Goal: Task Accomplishment & Management: Complete application form

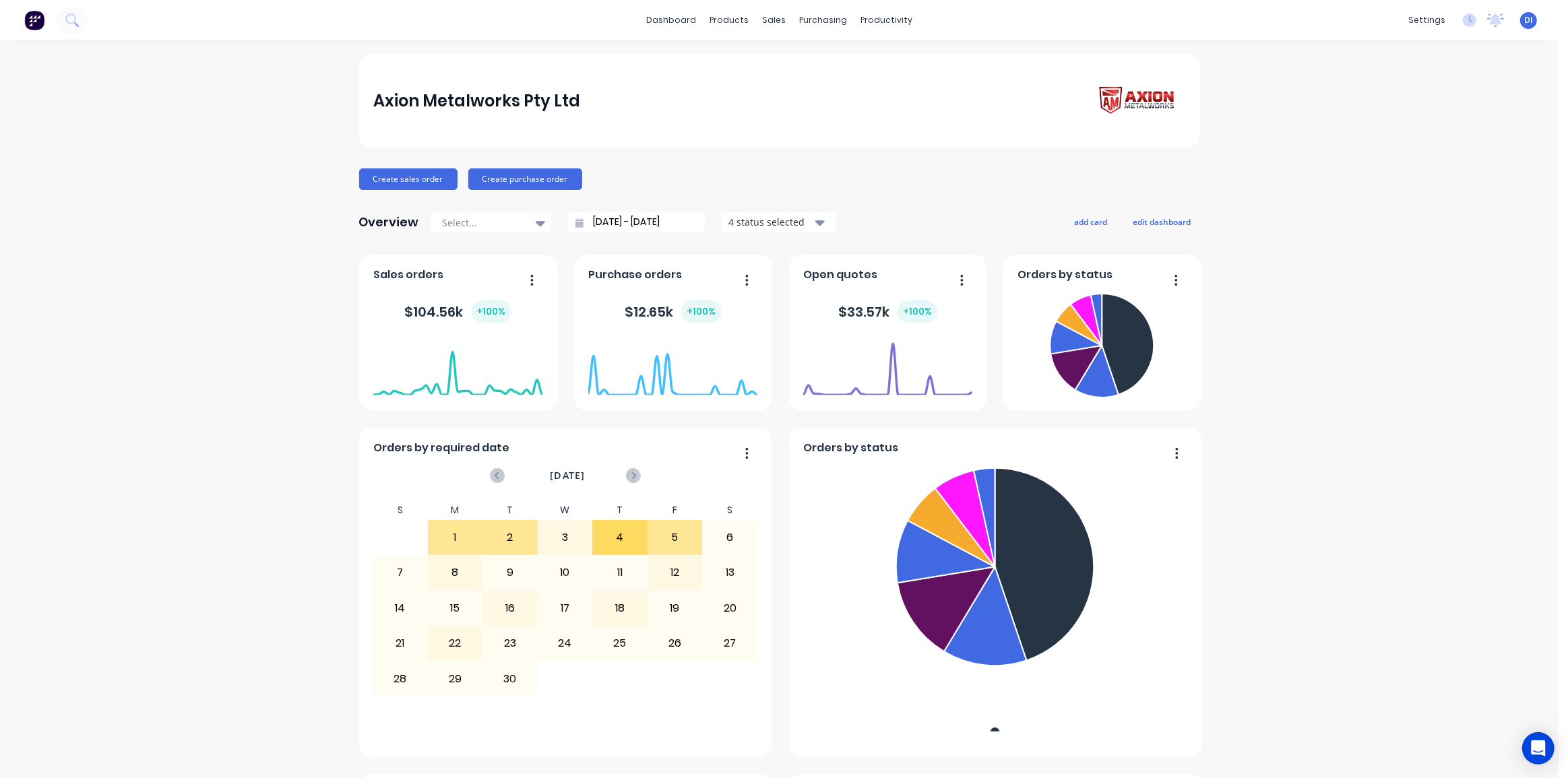
click at [1265, 131] on div "Axion Metalworks Pty Ltd Create sales order Create purchase order Overview Sele…" at bounding box center [779, 751] width 1558 height 1395
click at [1323, 121] on div "Axion Metalworks Pty Ltd Create sales order Create purchase order Overview Sele…" at bounding box center [779, 751] width 1558 height 1395
click at [796, 60] on div "Axion Metalworks Pty Ltd" at bounding box center [779, 101] width 840 height 94
click at [1451, 114] on div "Axion Metalworks Pty Ltd Create sales order Create purchase order Overview Sele…" at bounding box center [779, 751] width 1558 height 1395
click at [768, 22] on div "sales" at bounding box center [774, 20] width 37 height 20
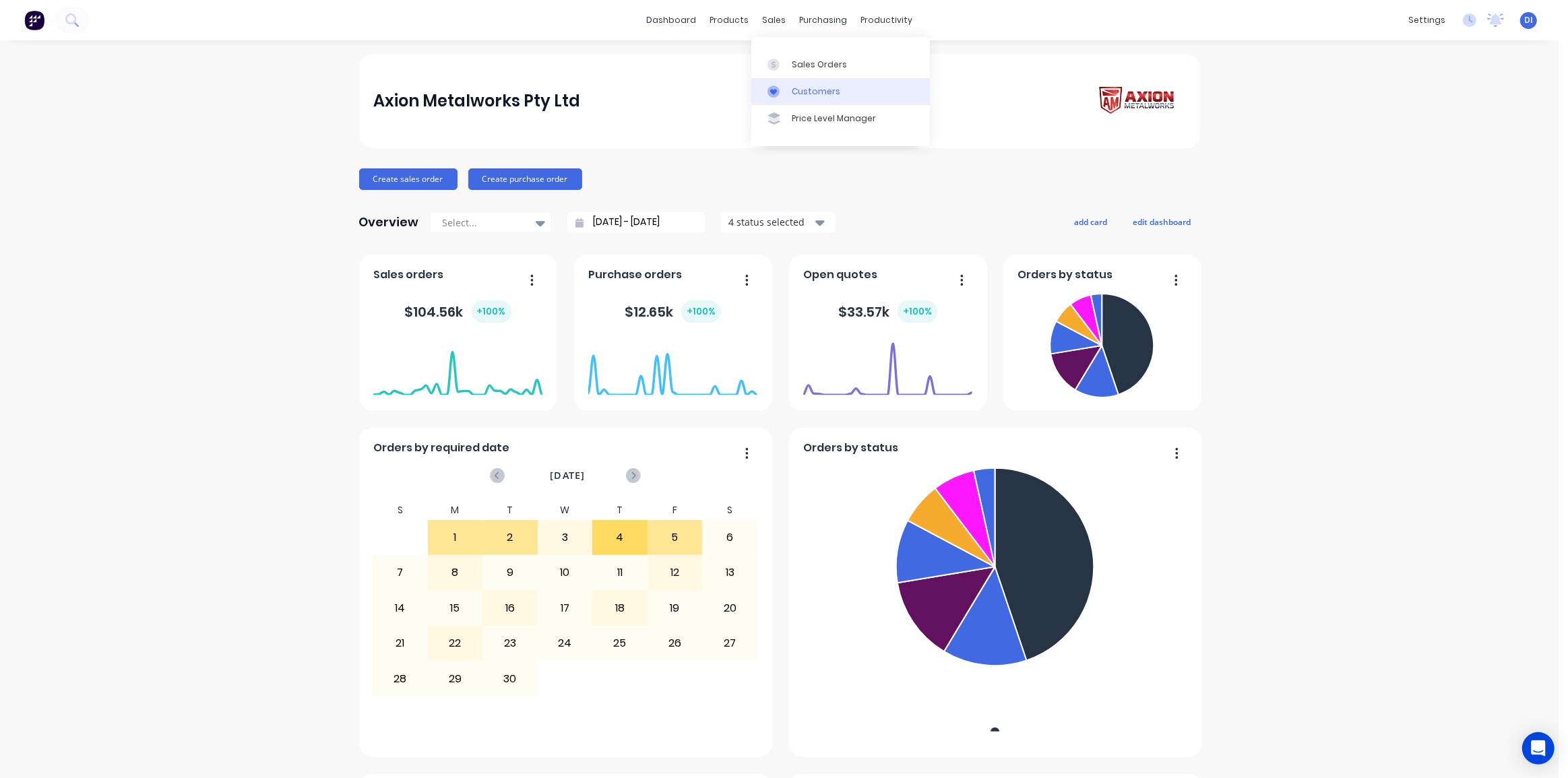
click at [804, 94] on div "Customers" at bounding box center [816, 92] width 49 height 12
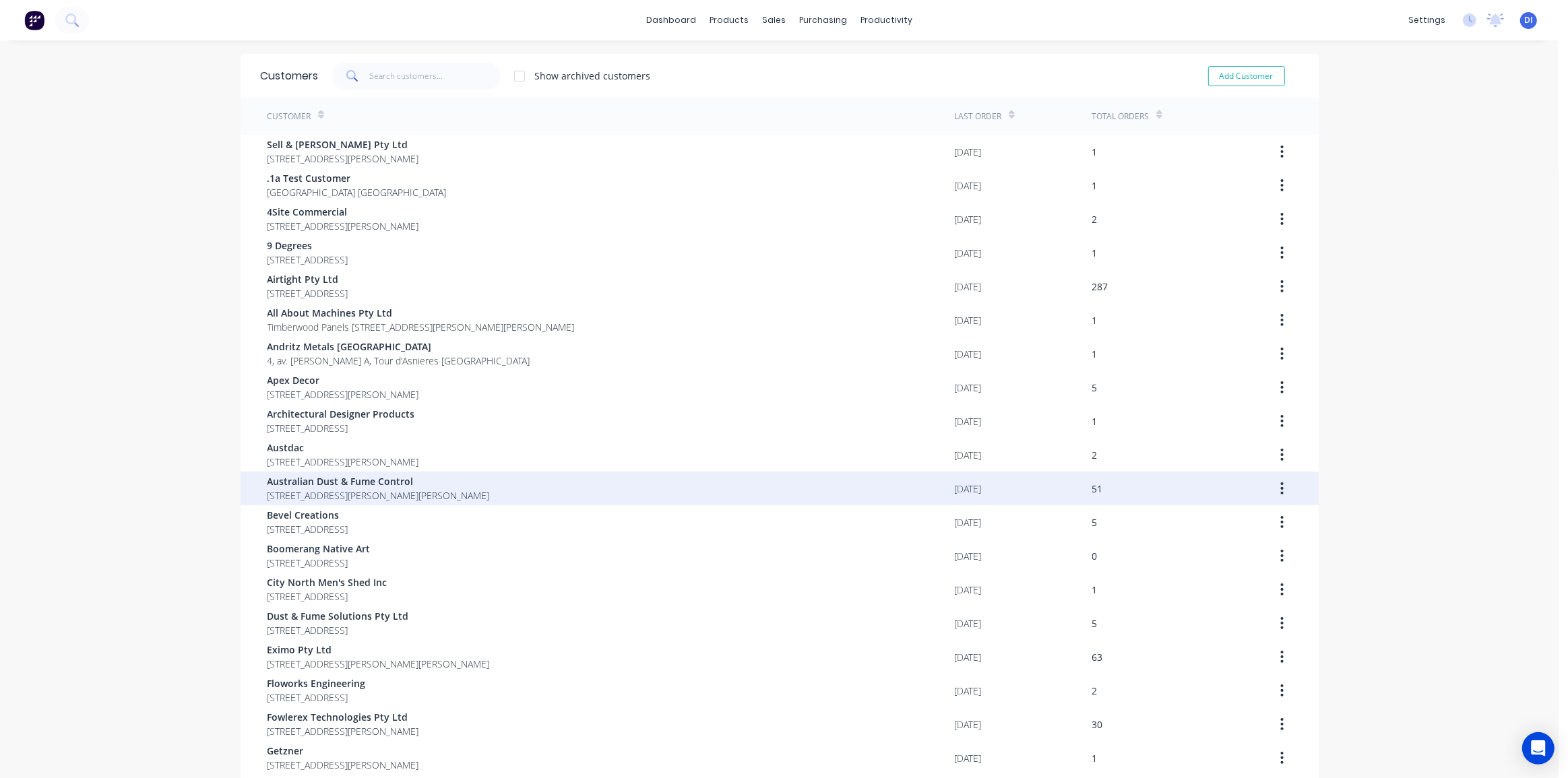
click at [547, 482] on div "Australian Dust & Fume Control [STREET_ADDRESS][PERSON_NAME][PERSON_NAME]" at bounding box center [611, 488] width 688 height 34
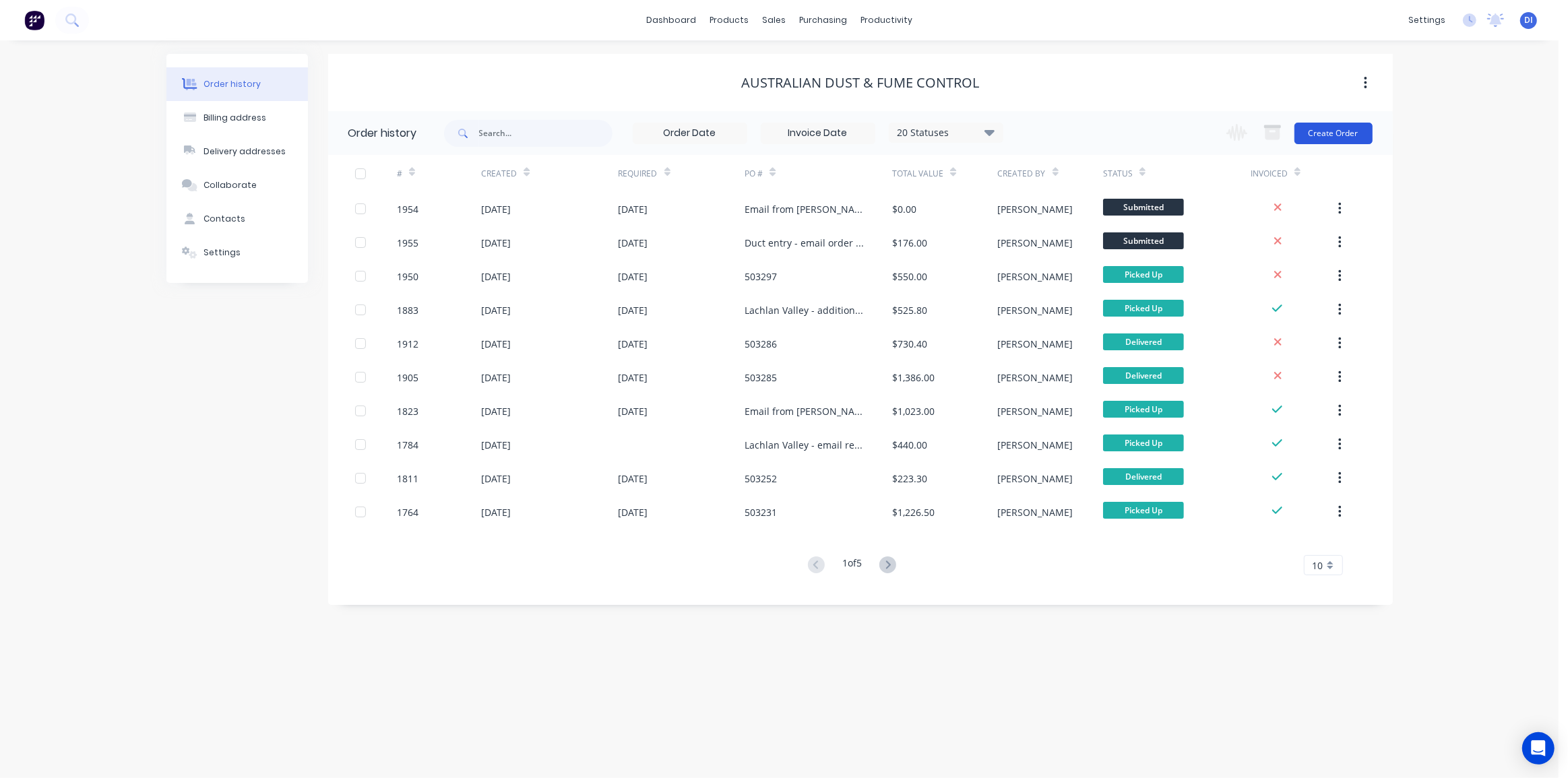
click at [1329, 127] on button "Create Order" at bounding box center [1333, 133] width 78 height 21
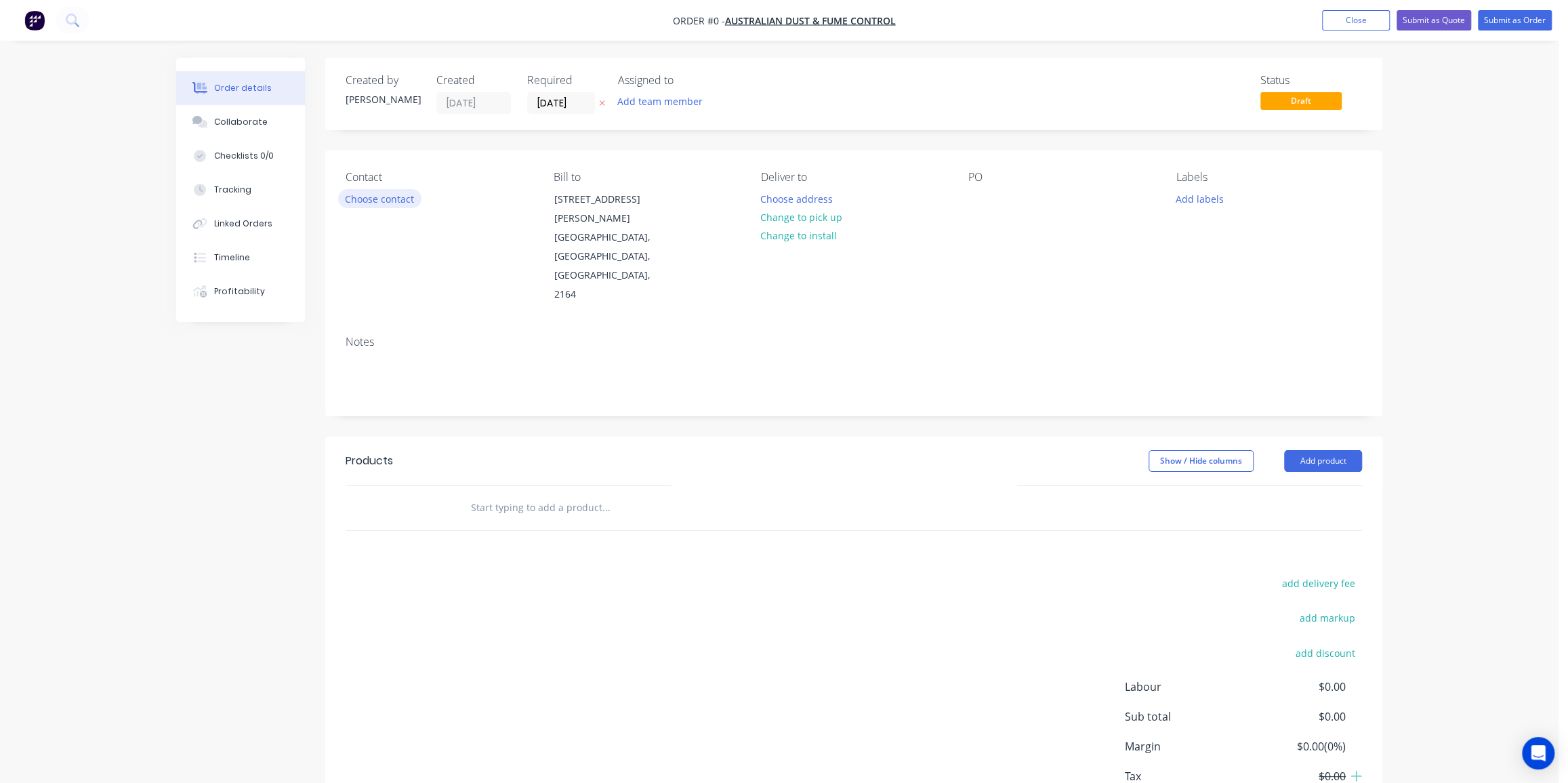
click at [372, 200] on button "Choose contact" at bounding box center [379, 198] width 83 height 18
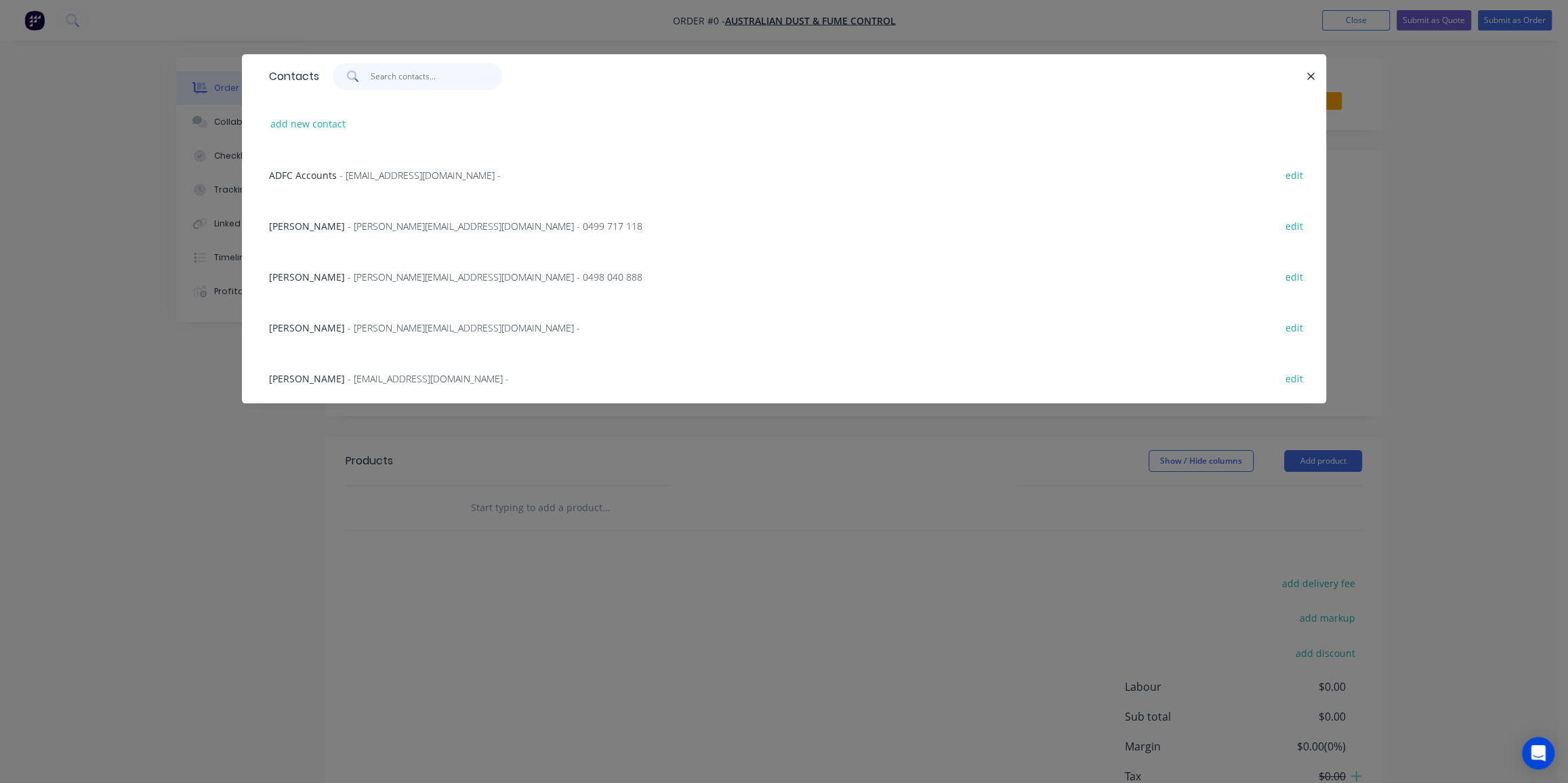
click at [386, 72] on input "text" at bounding box center [436, 76] width 132 height 27
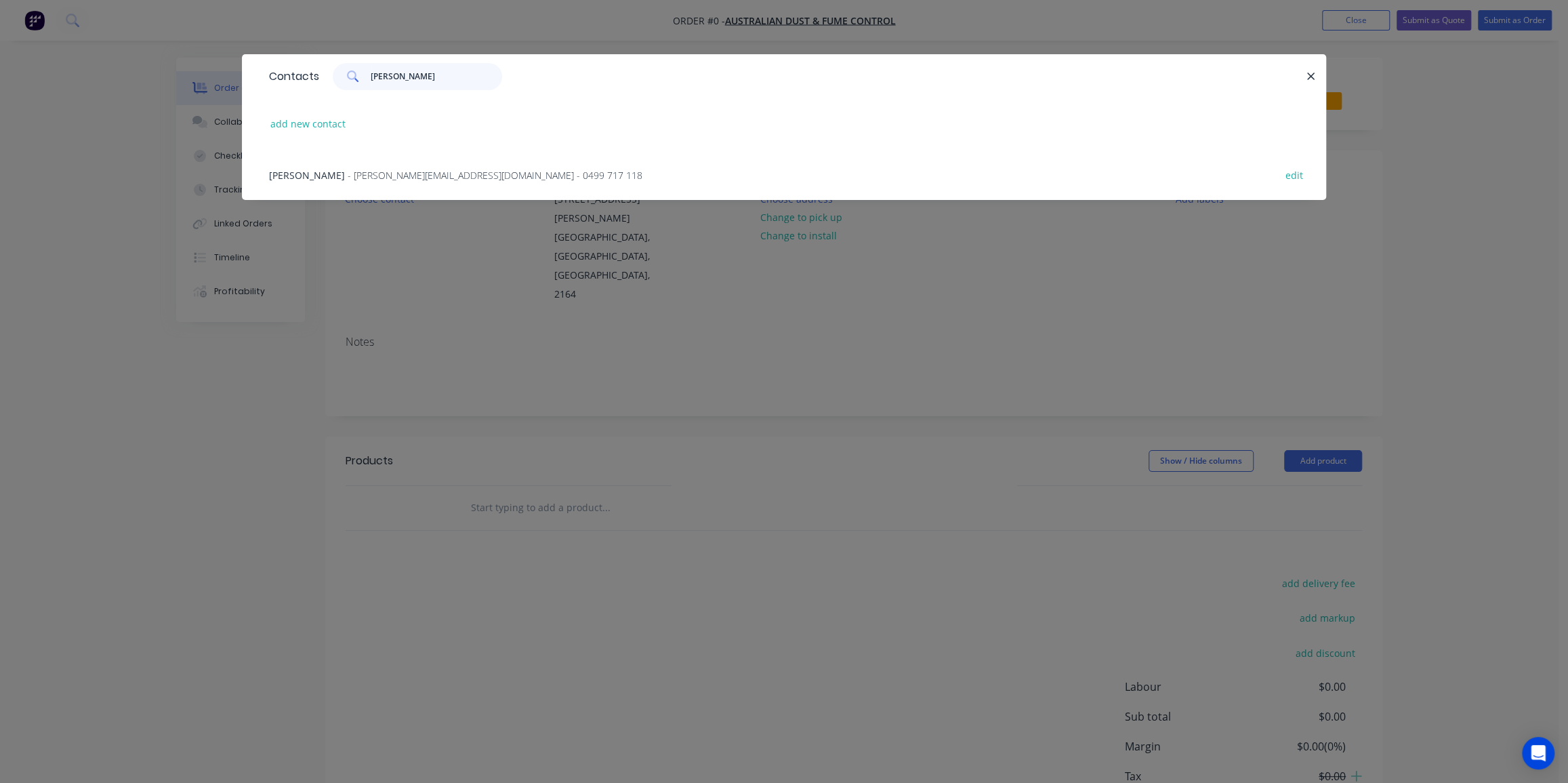
type input "[PERSON_NAME]"
click at [384, 172] on span "- [PERSON_NAME][EMAIL_ADDRESS][DOMAIN_NAME] - 0499 717 118" at bounding box center [495, 175] width 294 height 13
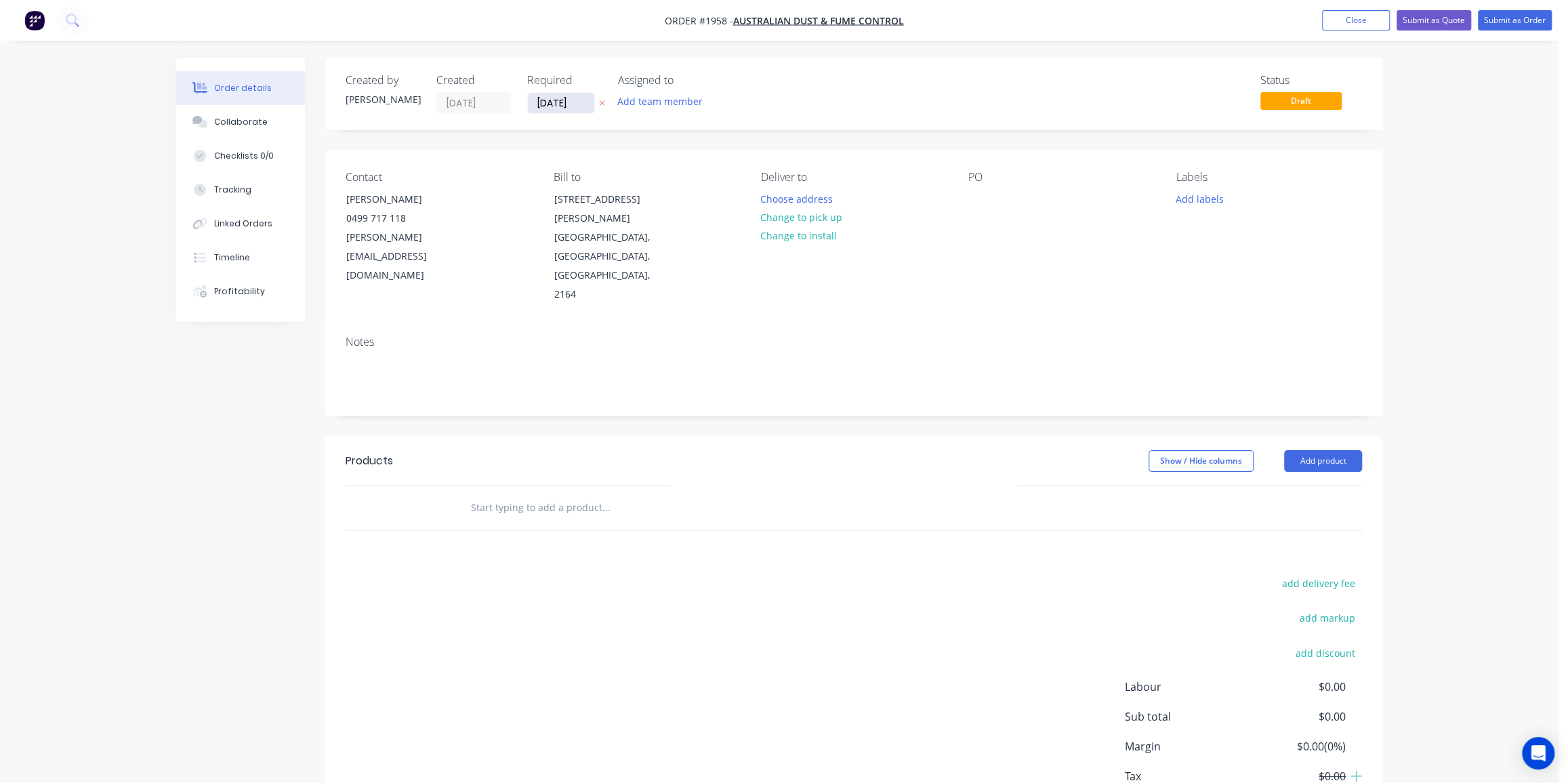
click at [559, 102] on input "[DATE]" at bounding box center [561, 103] width 66 height 21
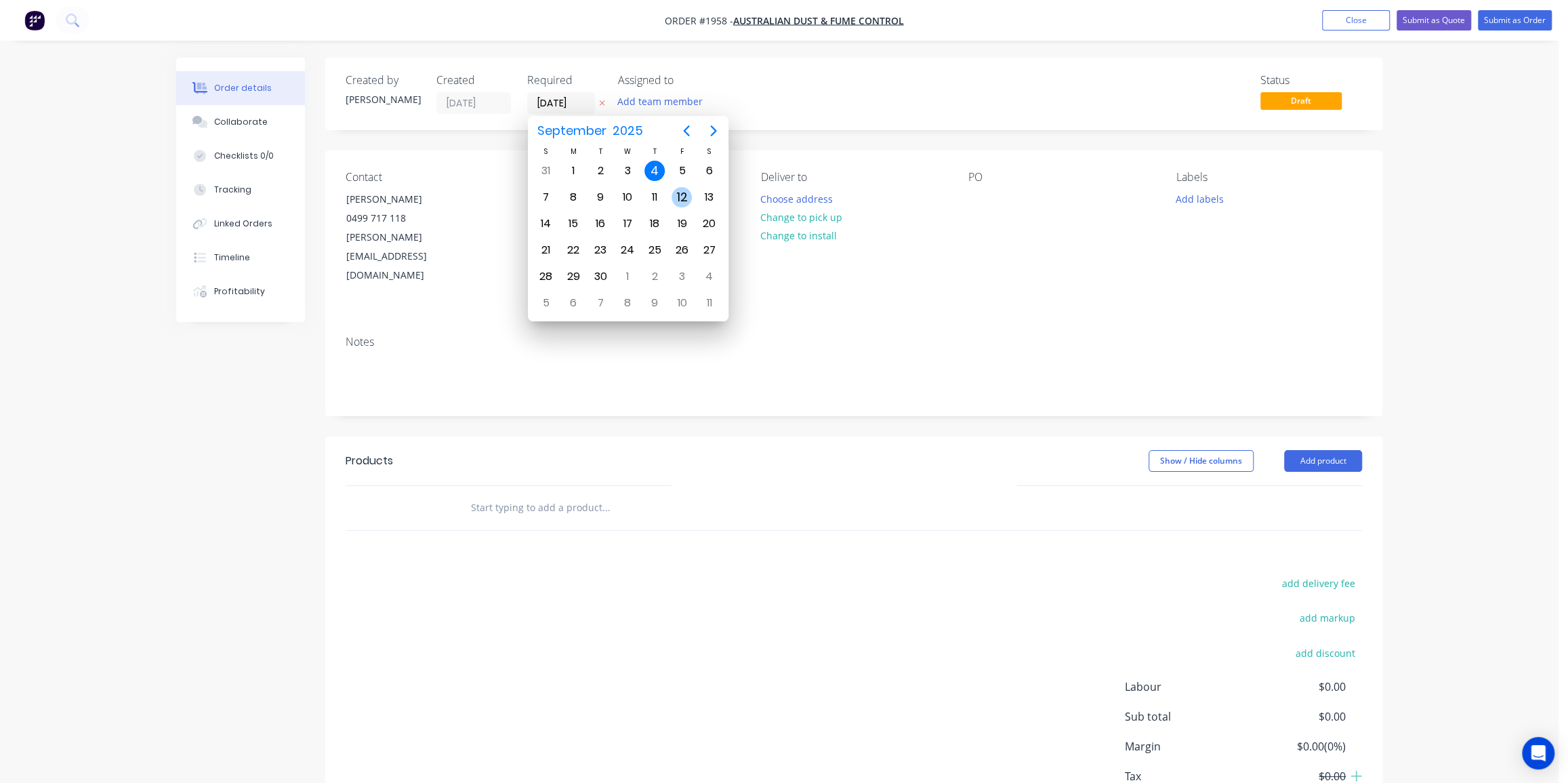
click at [683, 196] on div "12" at bounding box center [682, 197] width 21 height 21
type input "[DATE]"
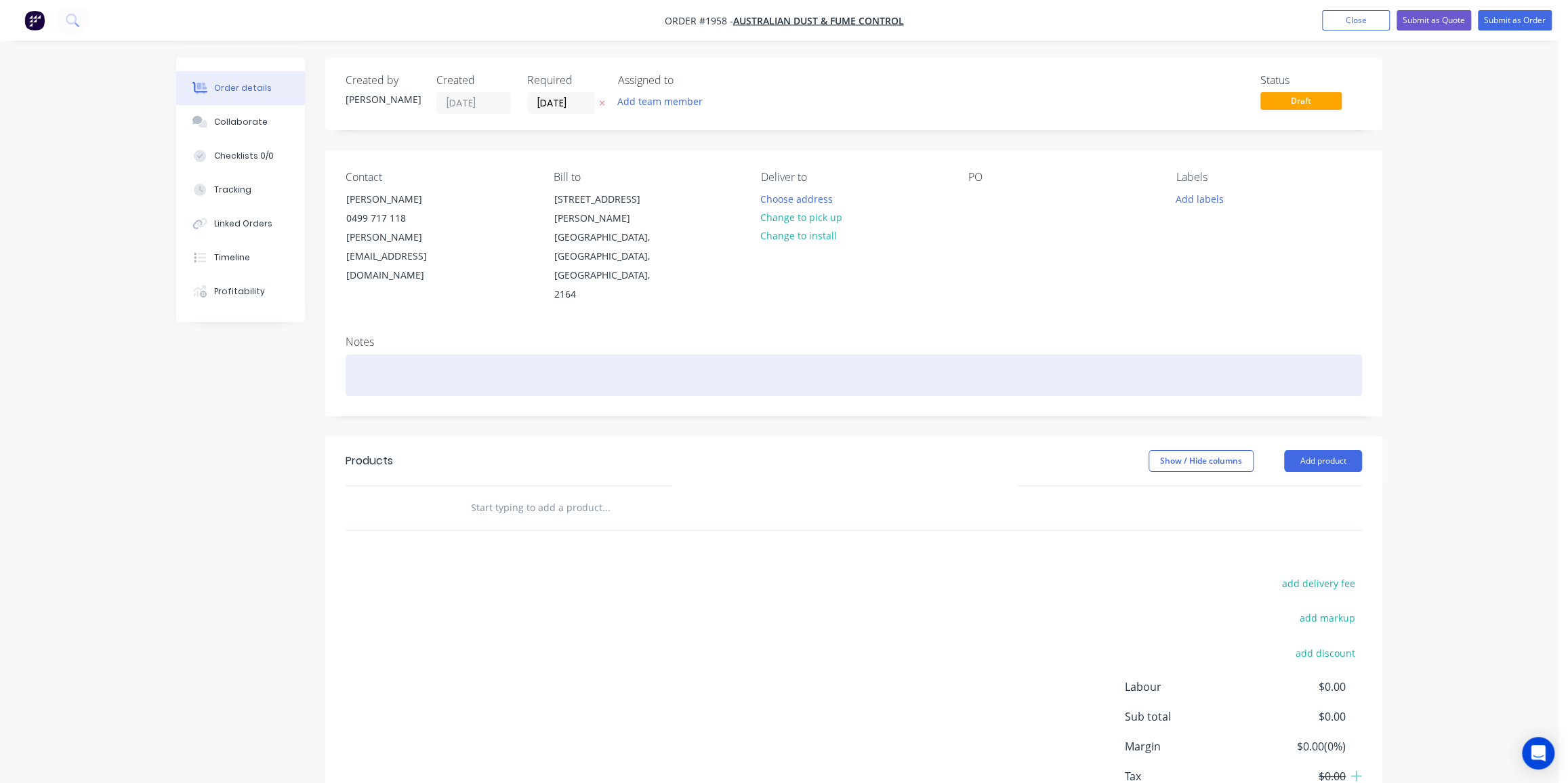
click at [920, 354] on div at bounding box center [853, 375] width 1016 height 41
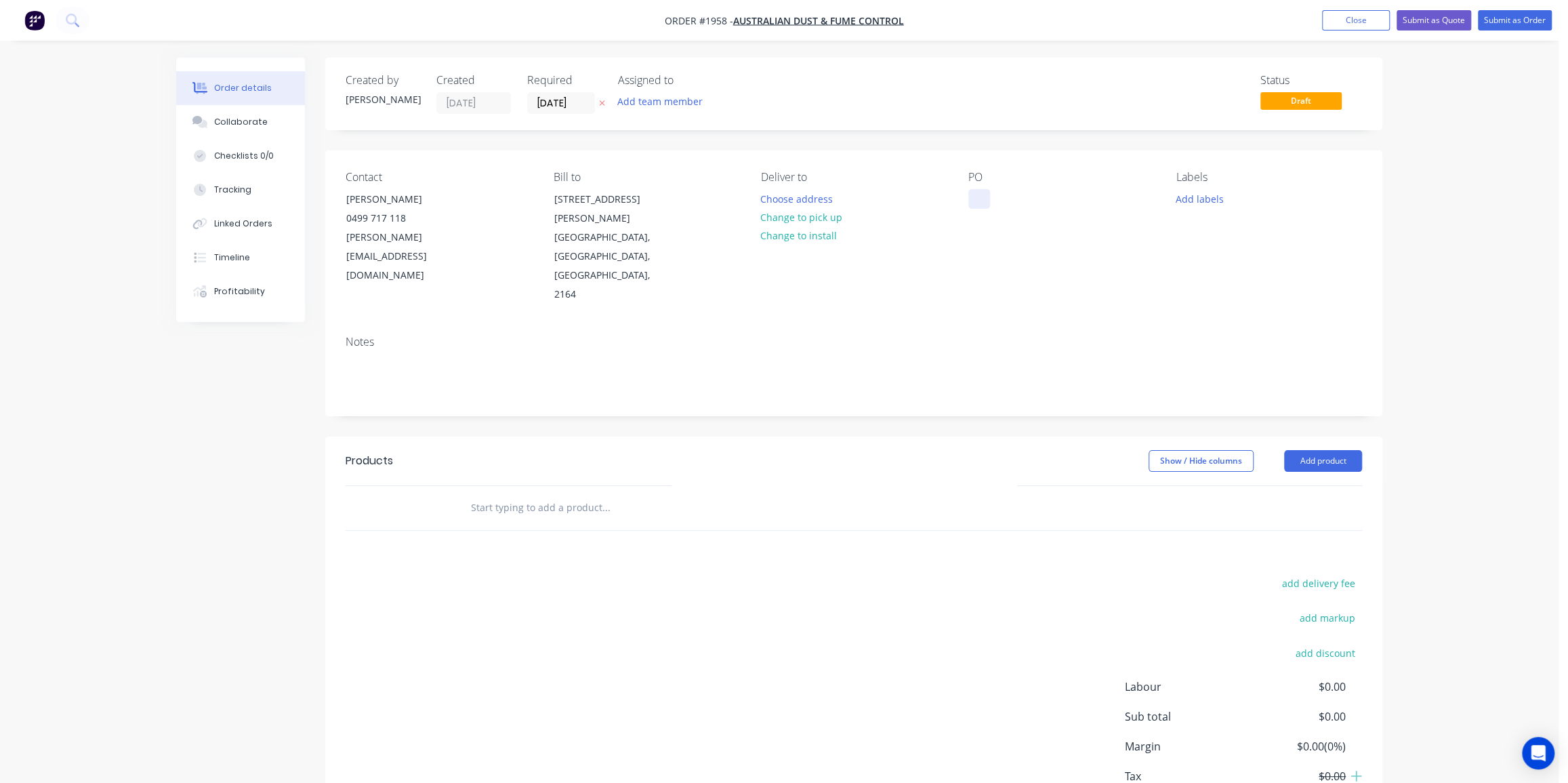
drag, startPoint x: 993, startPoint y: 192, endPoint x: 977, endPoint y: 192, distance: 16.0
click at [989, 192] on div "PO" at bounding box center [1061, 237] width 186 height 133
click at [976, 191] on div at bounding box center [979, 199] width 21 height 20
click at [1318, 450] on button "Add product" at bounding box center [1322, 461] width 78 height 21
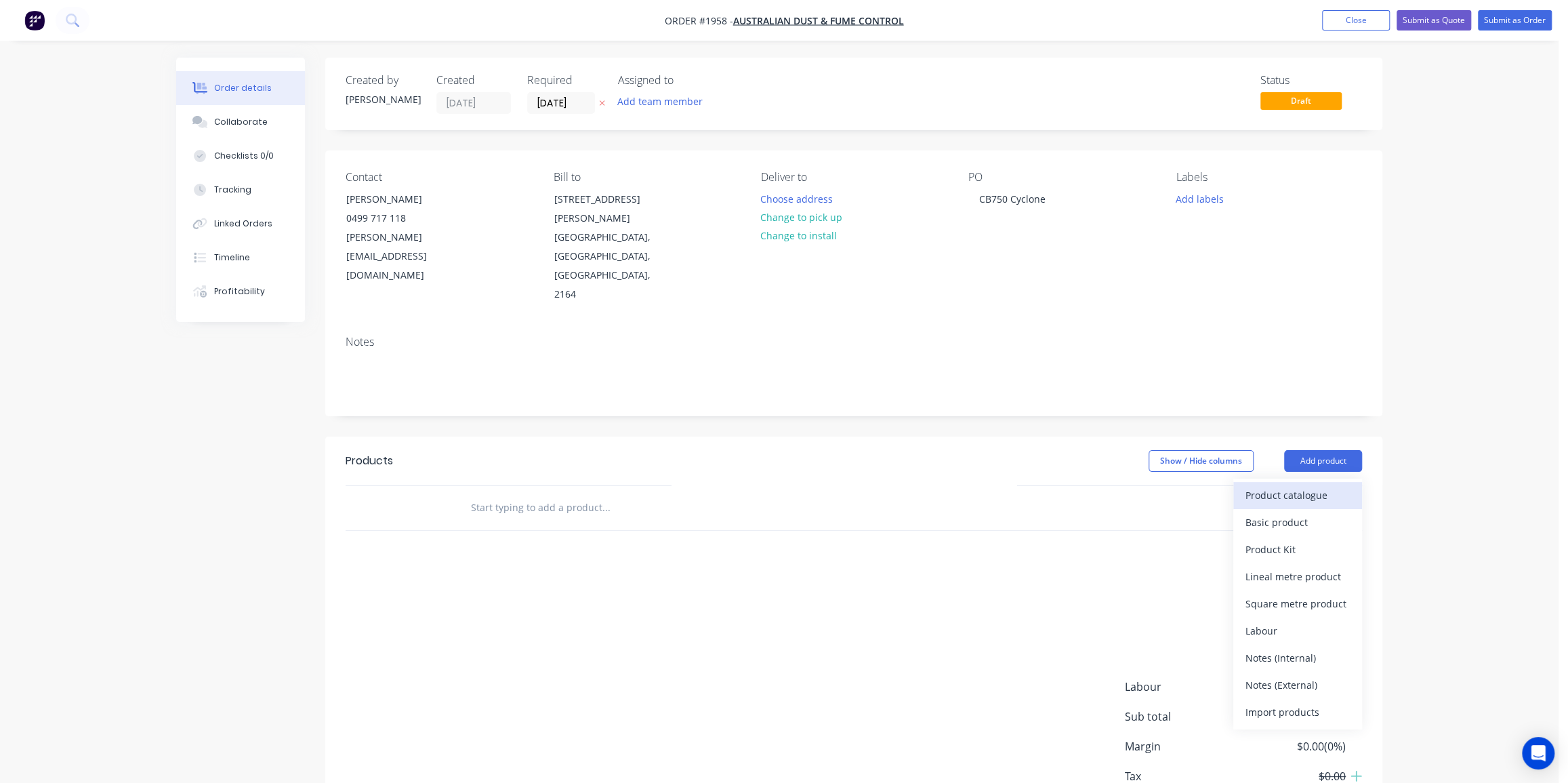
click at [1314, 485] on div "Product catalogue" at bounding box center [1297, 495] width 105 height 20
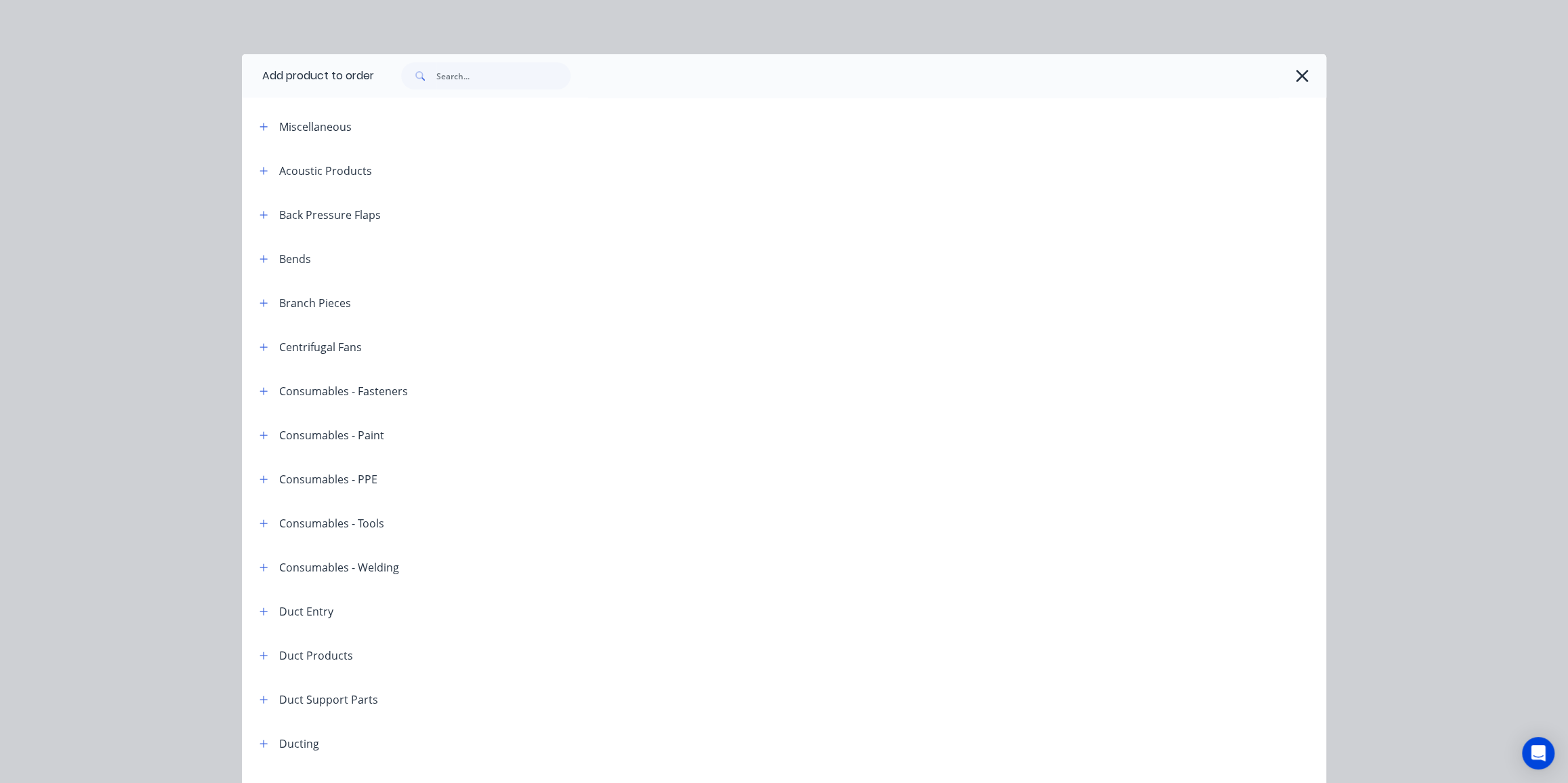
drag, startPoint x: 1297, startPoint y: 71, endPoint x: 1281, endPoint y: 87, distance: 22.6
click at [1298, 71] on icon "button" at bounding box center [1301, 75] width 14 height 19
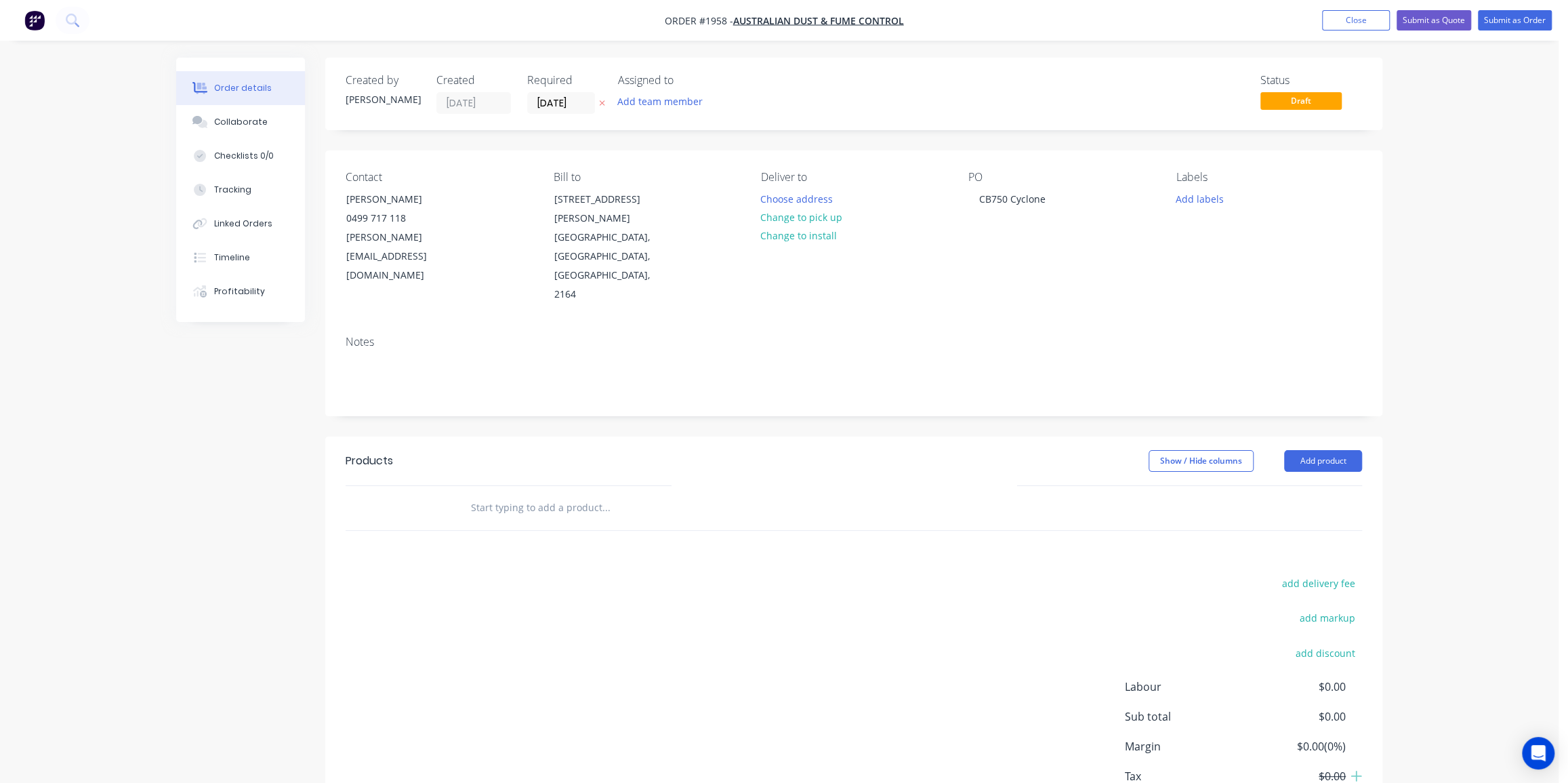
click at [592, 494] on input "text" at bounding box center [606, 507] width 271 height 27
click at [1393, 321] on div "Order details Collaborate Checklists 0/0 Tracking Linked Orders Timeline Profit…" at bounding box center [779, 466] width 1233 height 819
click at [582, 494] on input "text" at bounding box center [606, 507] width 271 height 27
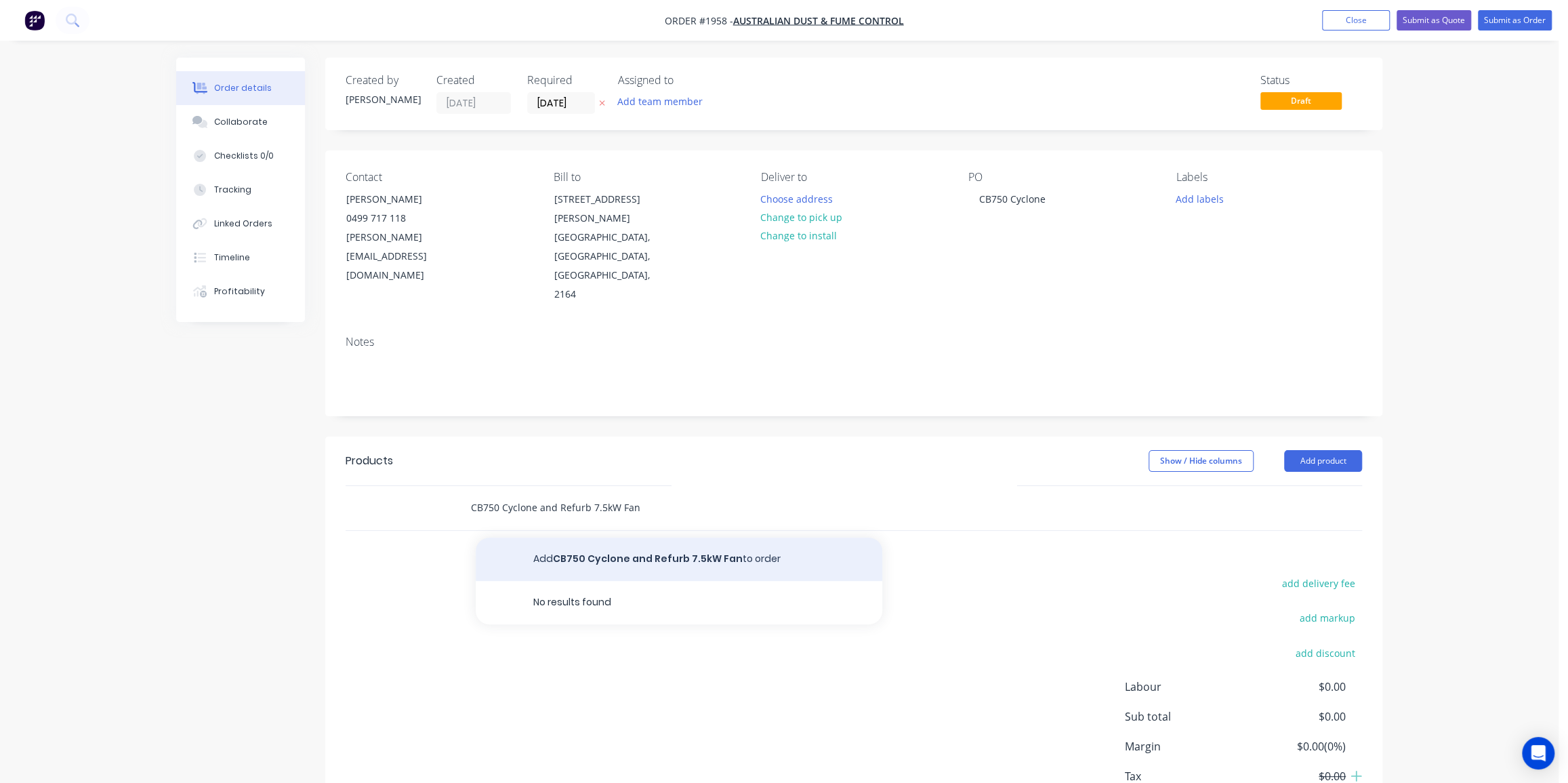
type input "CB750 Cyclone and Refurb 7.5kW Fan"
click at [739, 538] on button "Add CB750 Cyclone and Refurb 7.5kW Fan to order" at bounding box center [679, 559] width 406 height 43
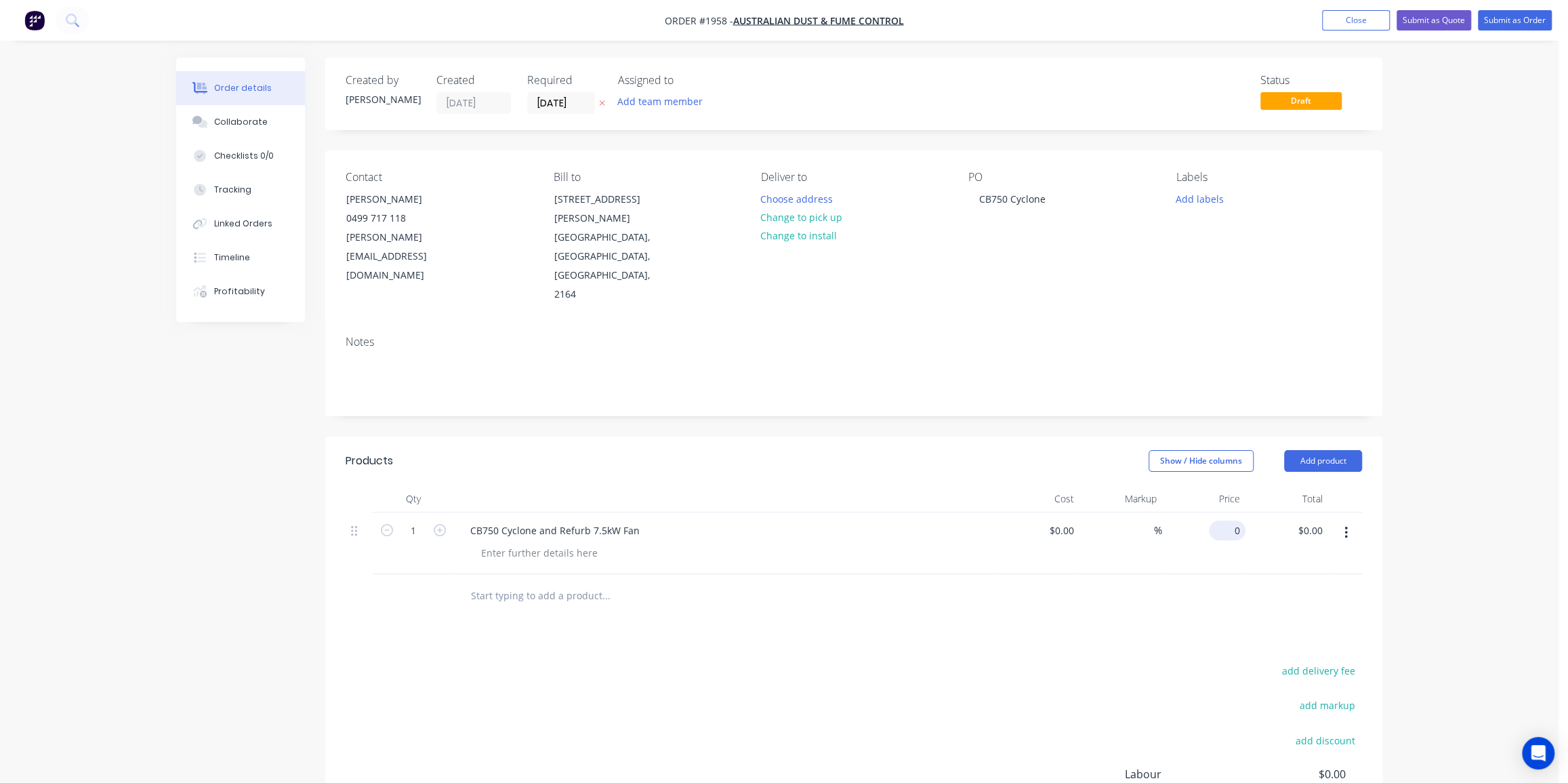
click at [1233, 521] on input "0" at bounding box center [1229, 531] width 31 height 20
type input "$11,000.00"
click at [1423, 451] on div "Order details Collaborate Checklists 0/0 Tracking Linked Orders Timeline Profit…" at bounding box center [779, 481] width 1558 height 964
click at [1515, 19] on button "Submit as Order" at bounding box center [1514, 20] width 74 height 21
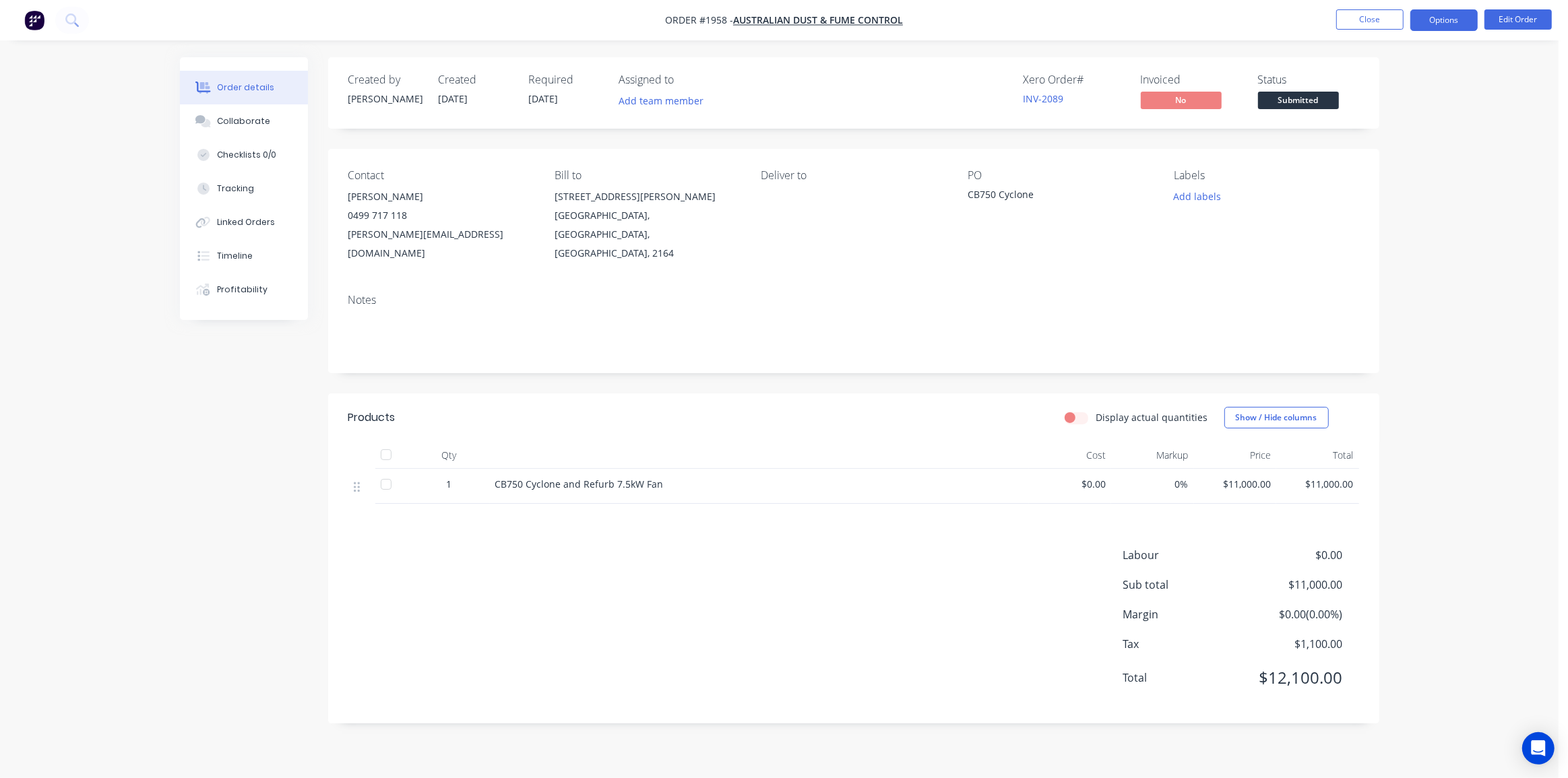
click at [1448, 20] on button "Options" at bounding box center [1443, 20] width 68 height 21
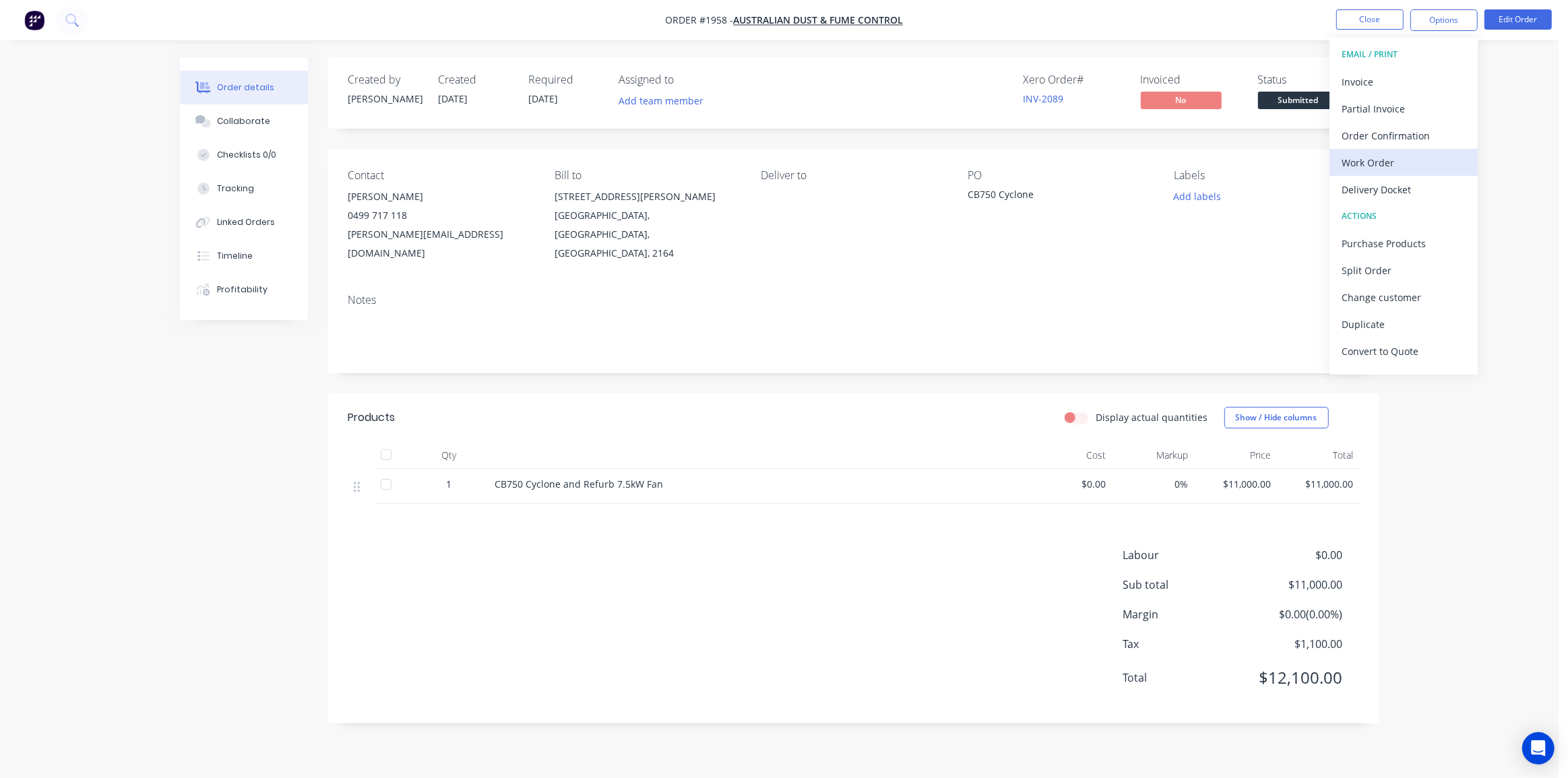
click at [1387, 158] on div "Work Order" at bounding box center [1403, 163] width 124 height 20
click at [1390, 135] on div "Without pricing" at bounding box center [1403, 136] width 124 height 20
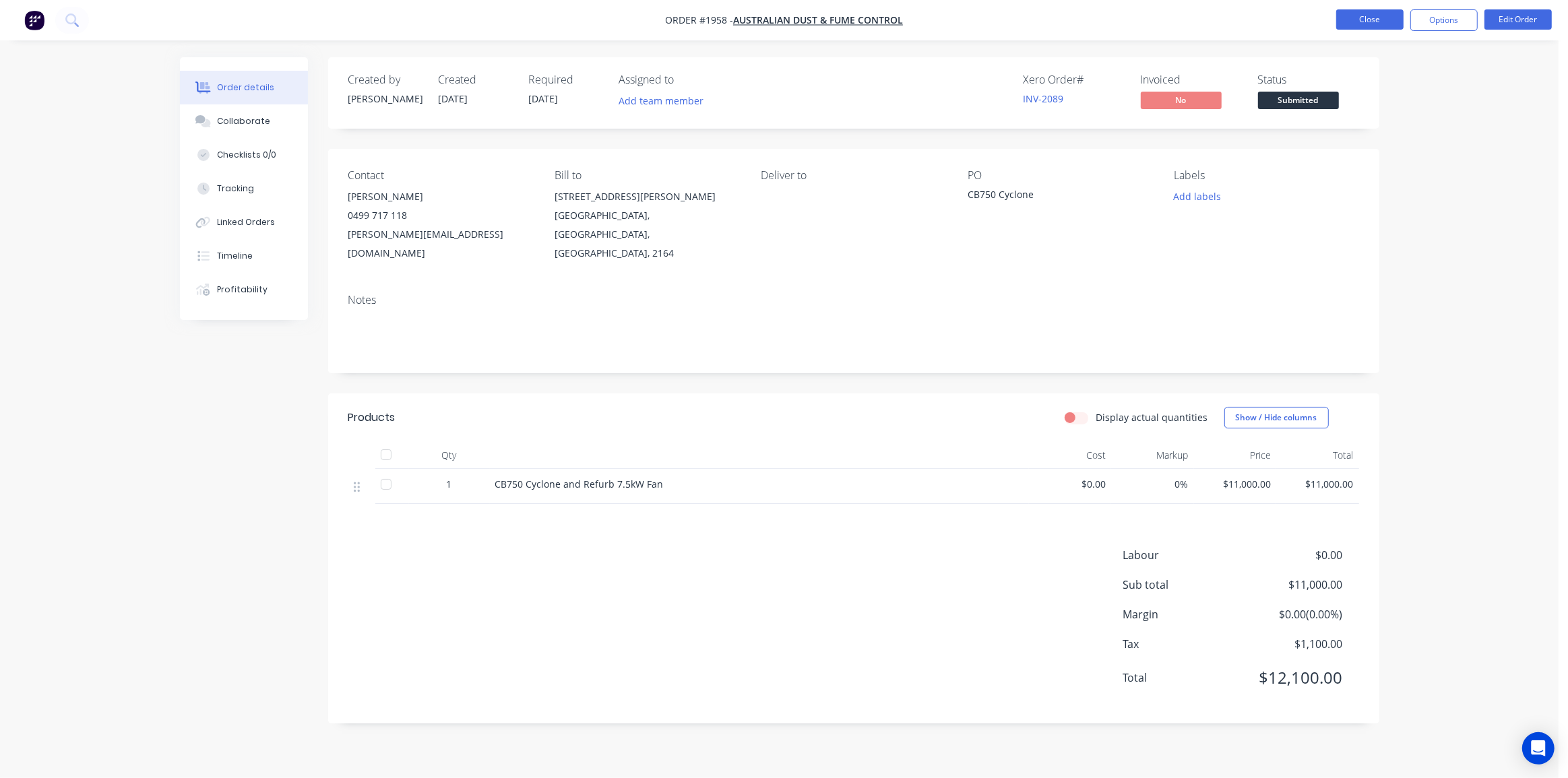
click at [1358, 21] on button "Close" at bounding box center [1370, 20] width 68 height 20
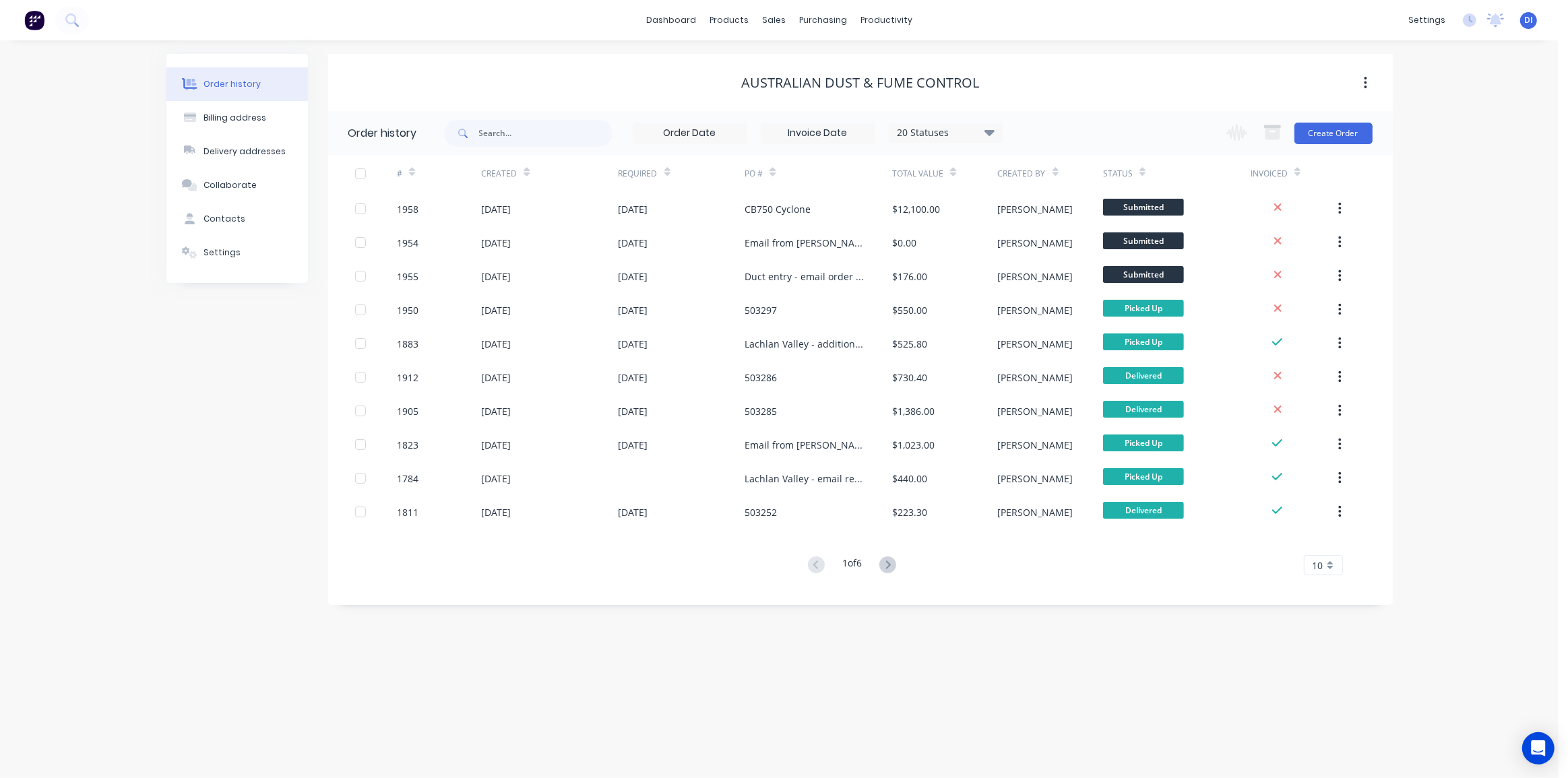
click at [1430, 188] on div "Order history Billing address Delivery addresses Collaborate Contacts Settings …" at bounding box center [779, 408] width 1558 height 737
click at [1463, 158] on div "Order history Billing address Delivery addresses Collaborate Contacts Settings …" at bounding box center [779, 408] width 1558 height 737
click at [383, 18] on div "dashboard products sales purchasing productivity dashboard products Product Cat…" at bounding box center [779, 20] width 1558 height 40
click at [592, 44] on div "Order history Billing address Delivery addresses Collaborate Contacts Settings …" at bounding box center [779, 408] width 1558 height 737
click at [350, 59] on div "Australian Dust & Fume Control" at bounding box center [860, 83] width 1065 height 57
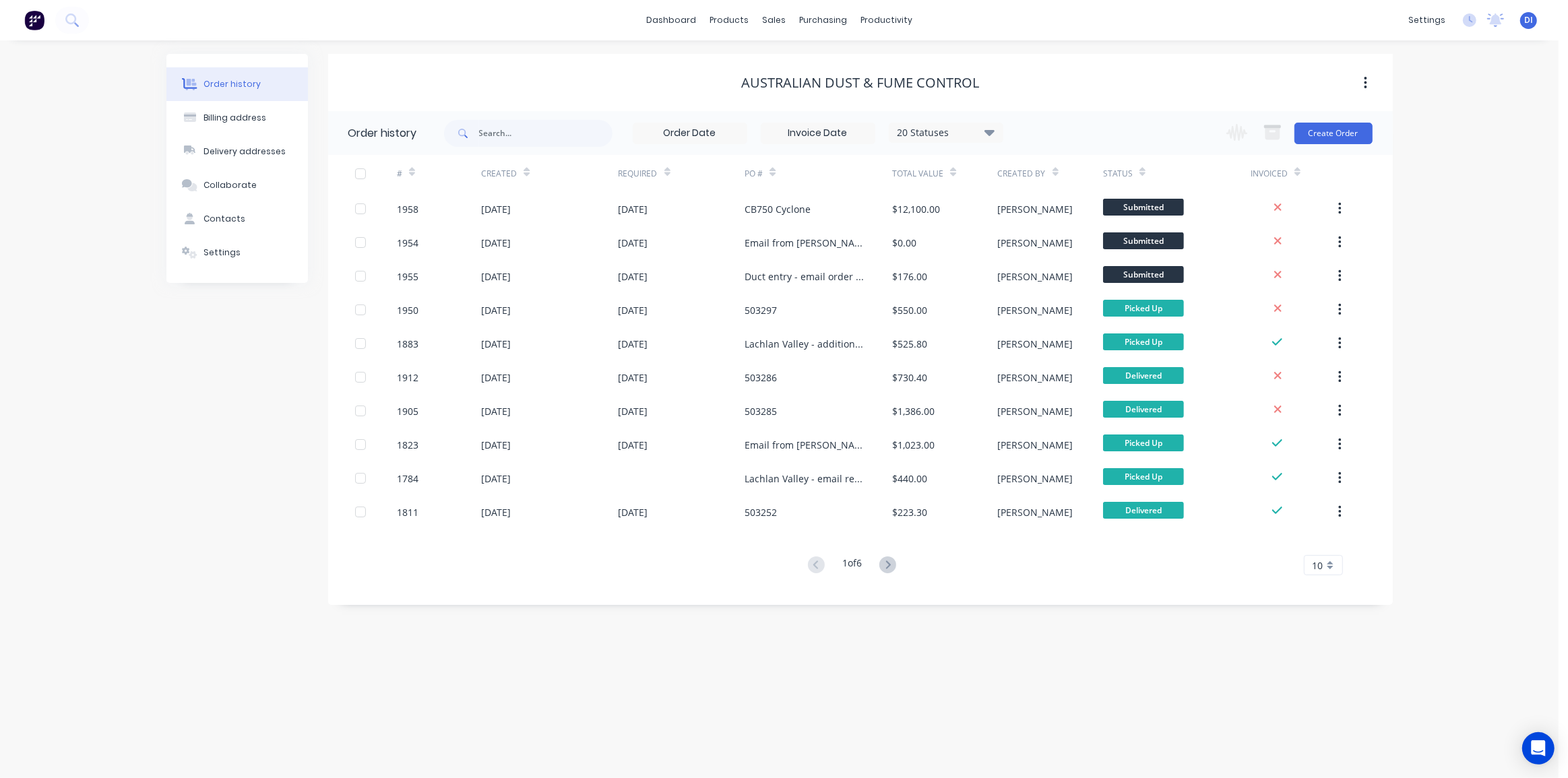
click at [32, 23] on img at bounding box center [34, 20] width 20 height 20
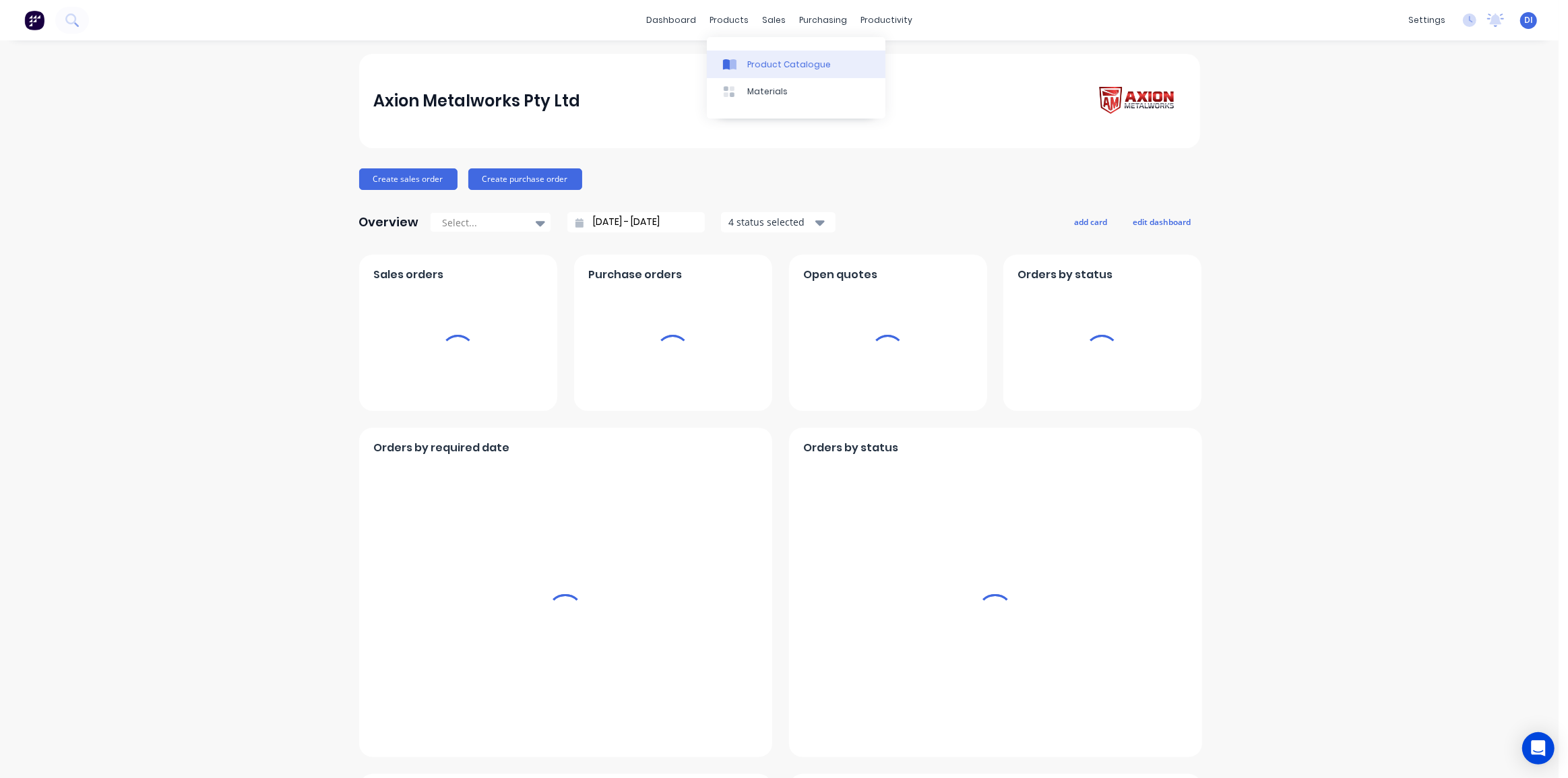
click at [721, 24] on div "products" at bounding box center [728, 20] width 52 height 20
click at [758, 68] on div "Product Catalogue" at bounding box center [789, 65] width 84 height 12
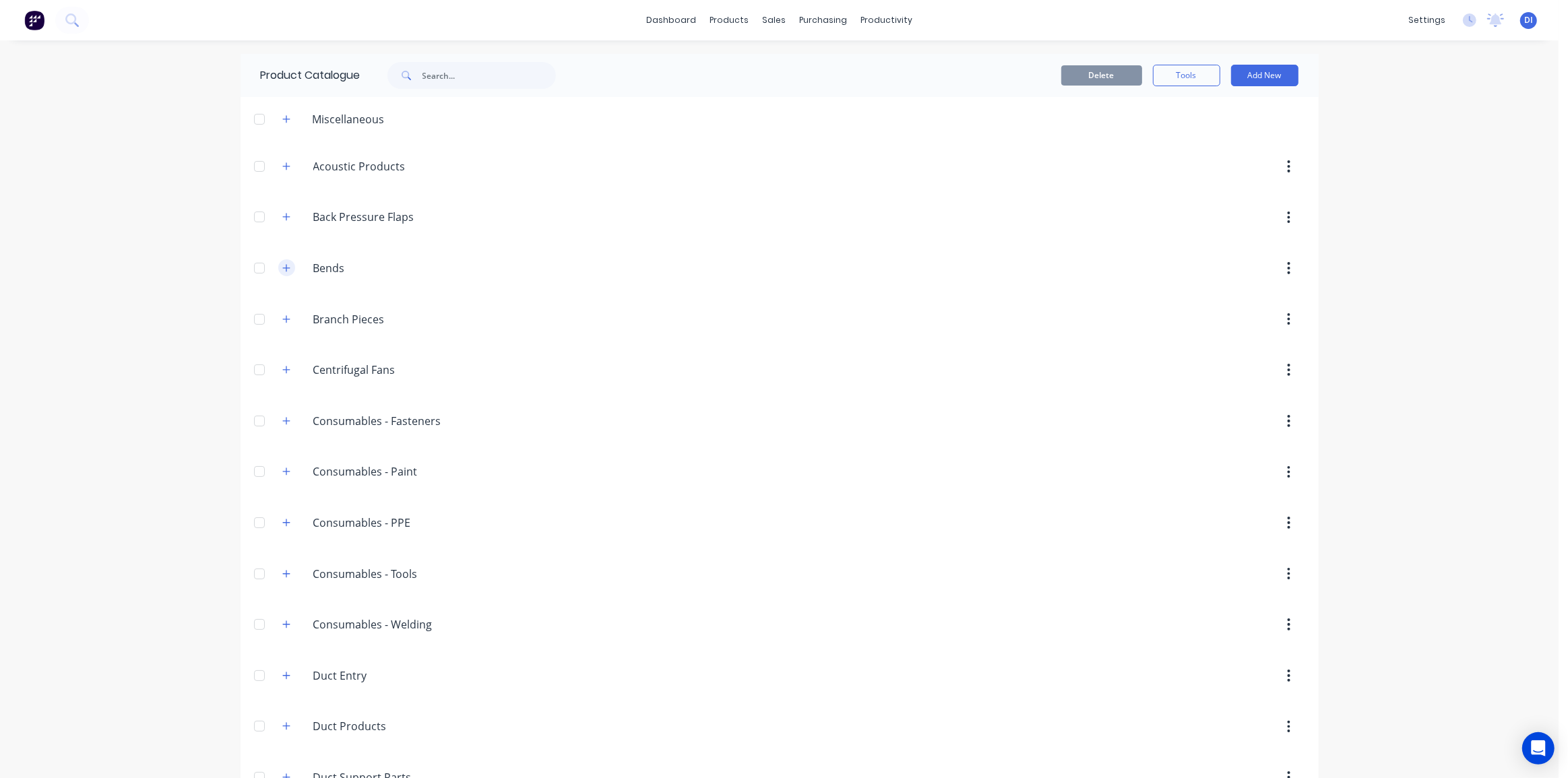
click at [282, 270] on icon "button" at bounding box center [285, 268] width 8 height 10
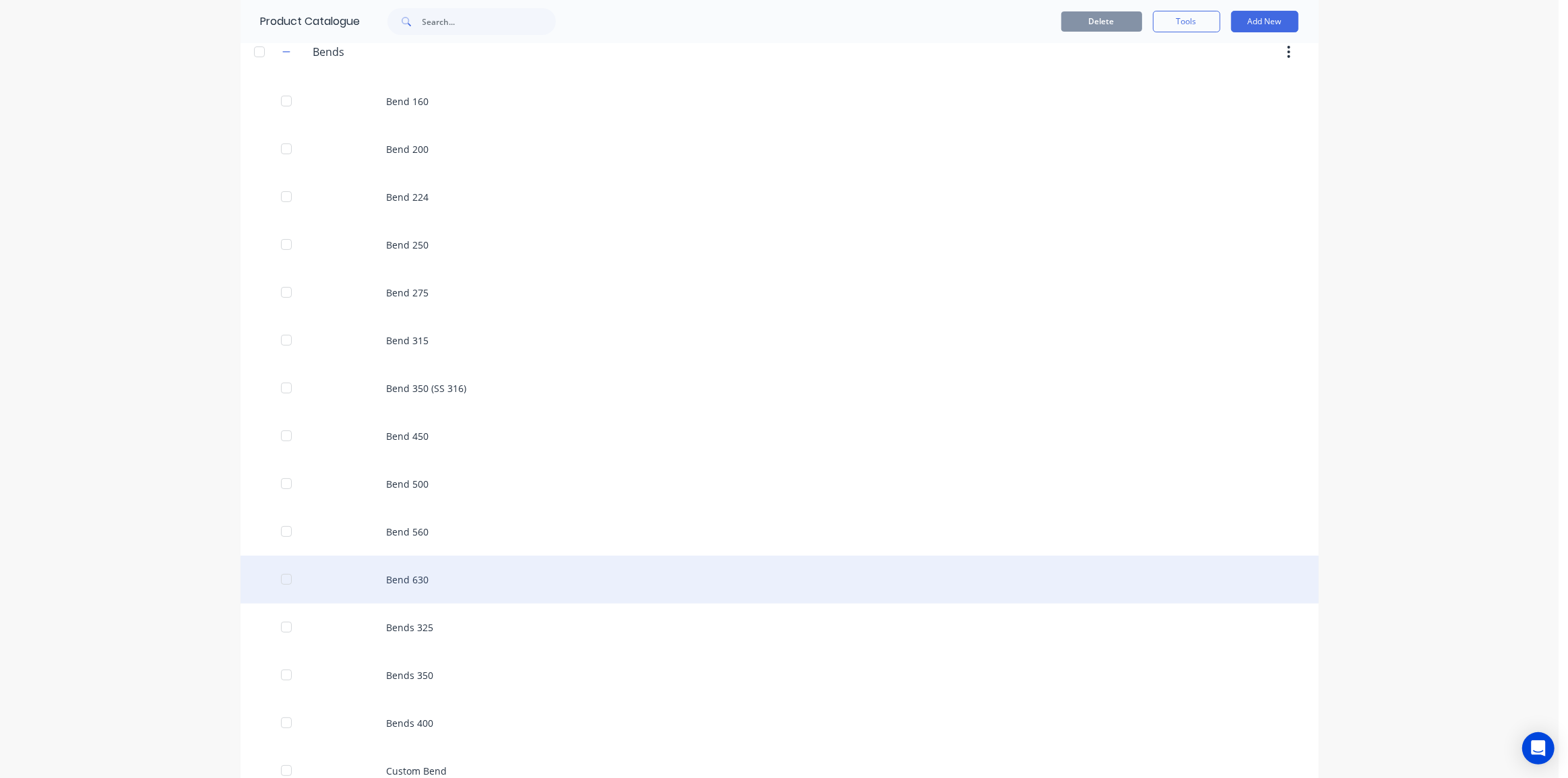
scroll to position [245, 0]
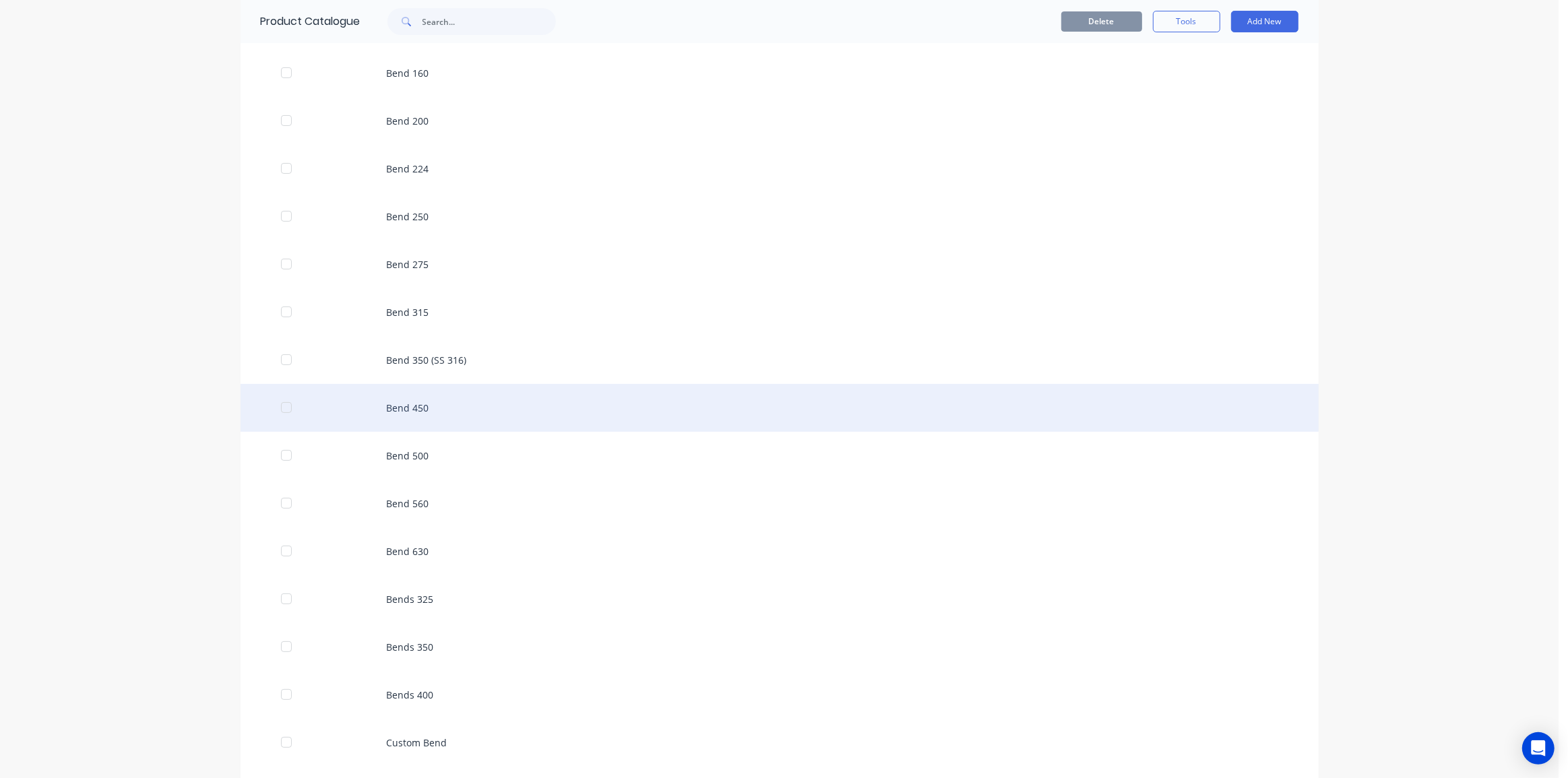
click at [418, 404] on div "Bend 450" at bounding box center [779, 408] width 1078 height 48
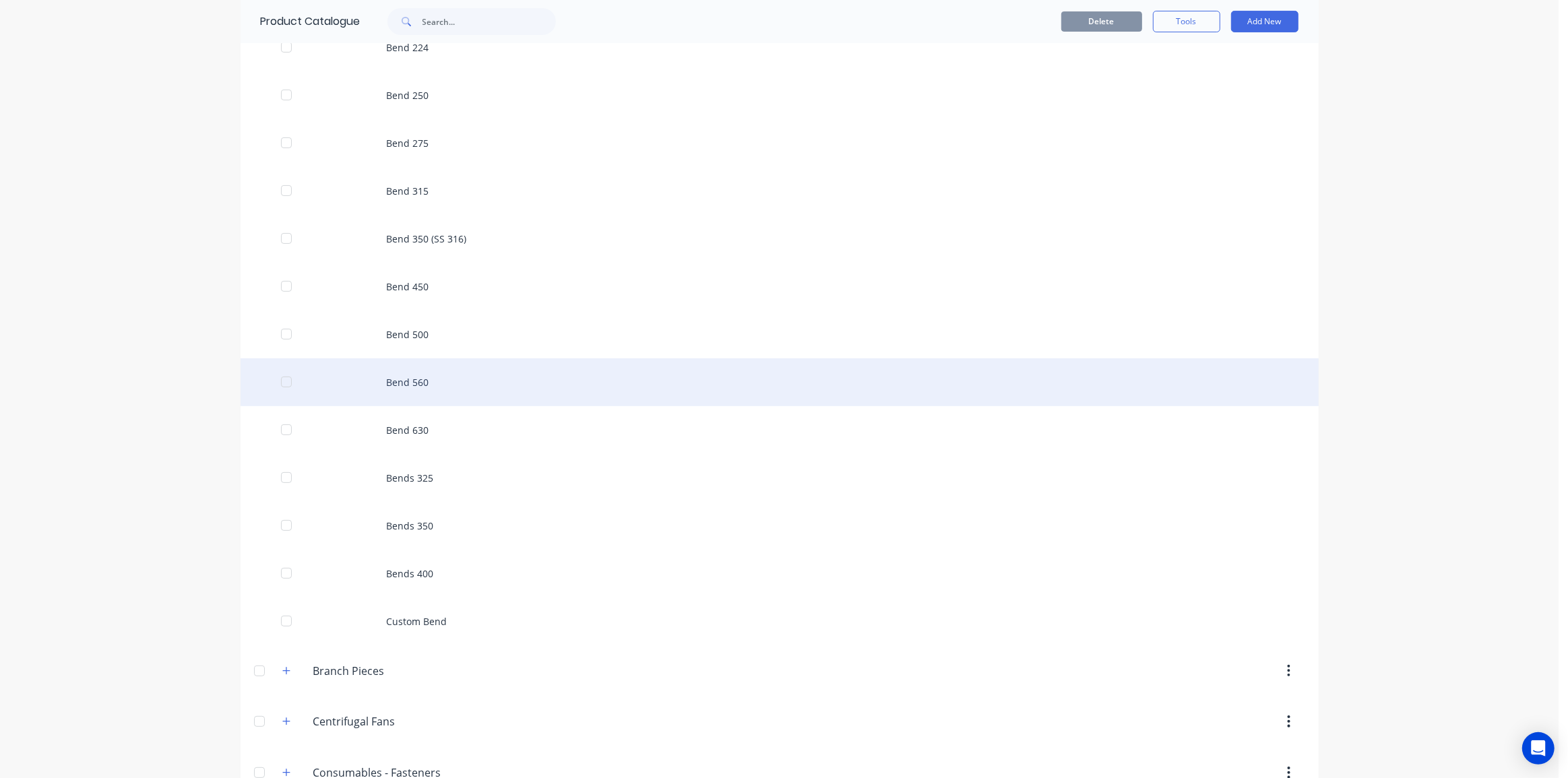
scroll to position [367, 0]
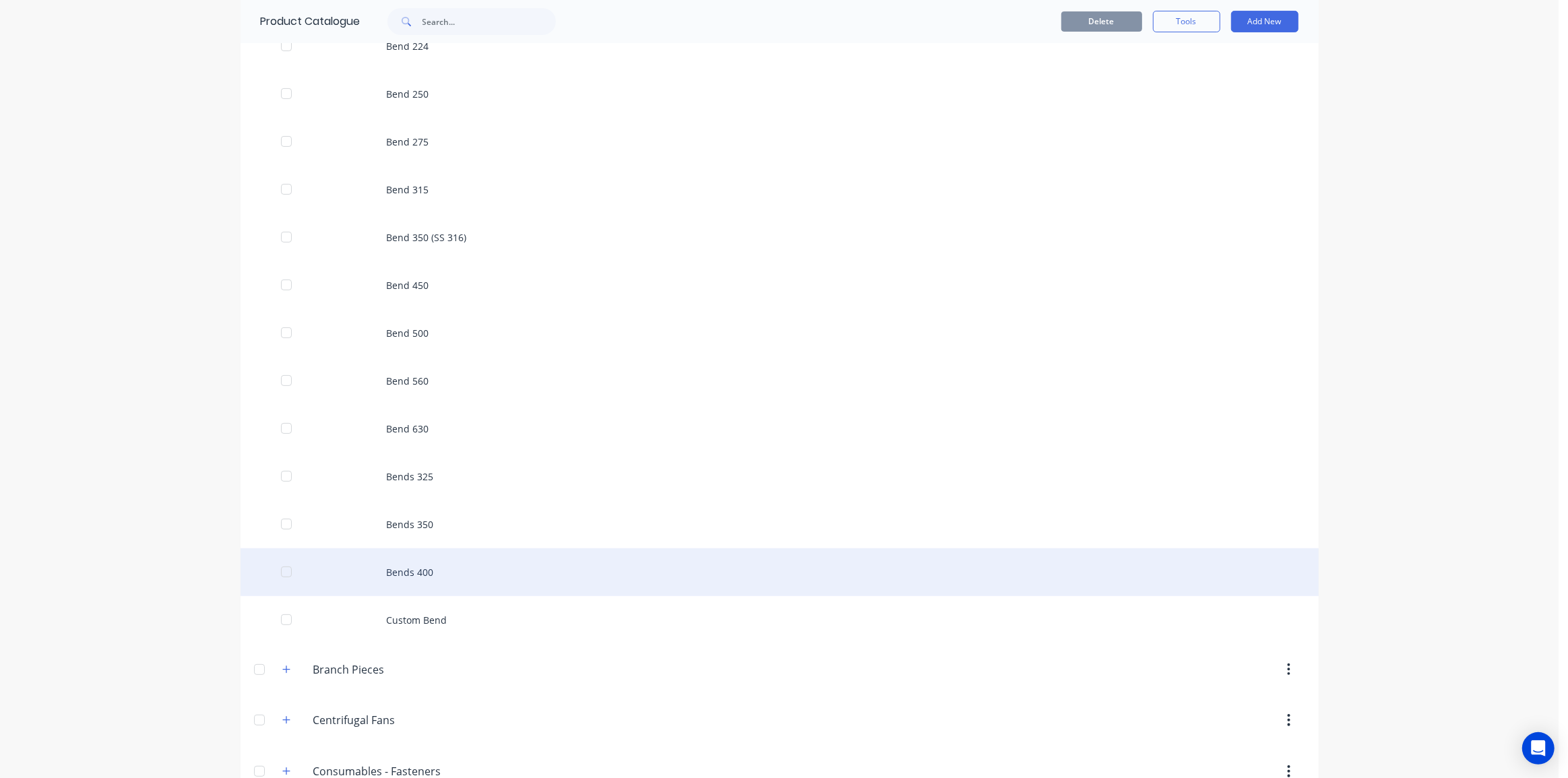
click at [511, 573] on div "Bends 400" at bounding box center [779, 573] width 1078 height 48
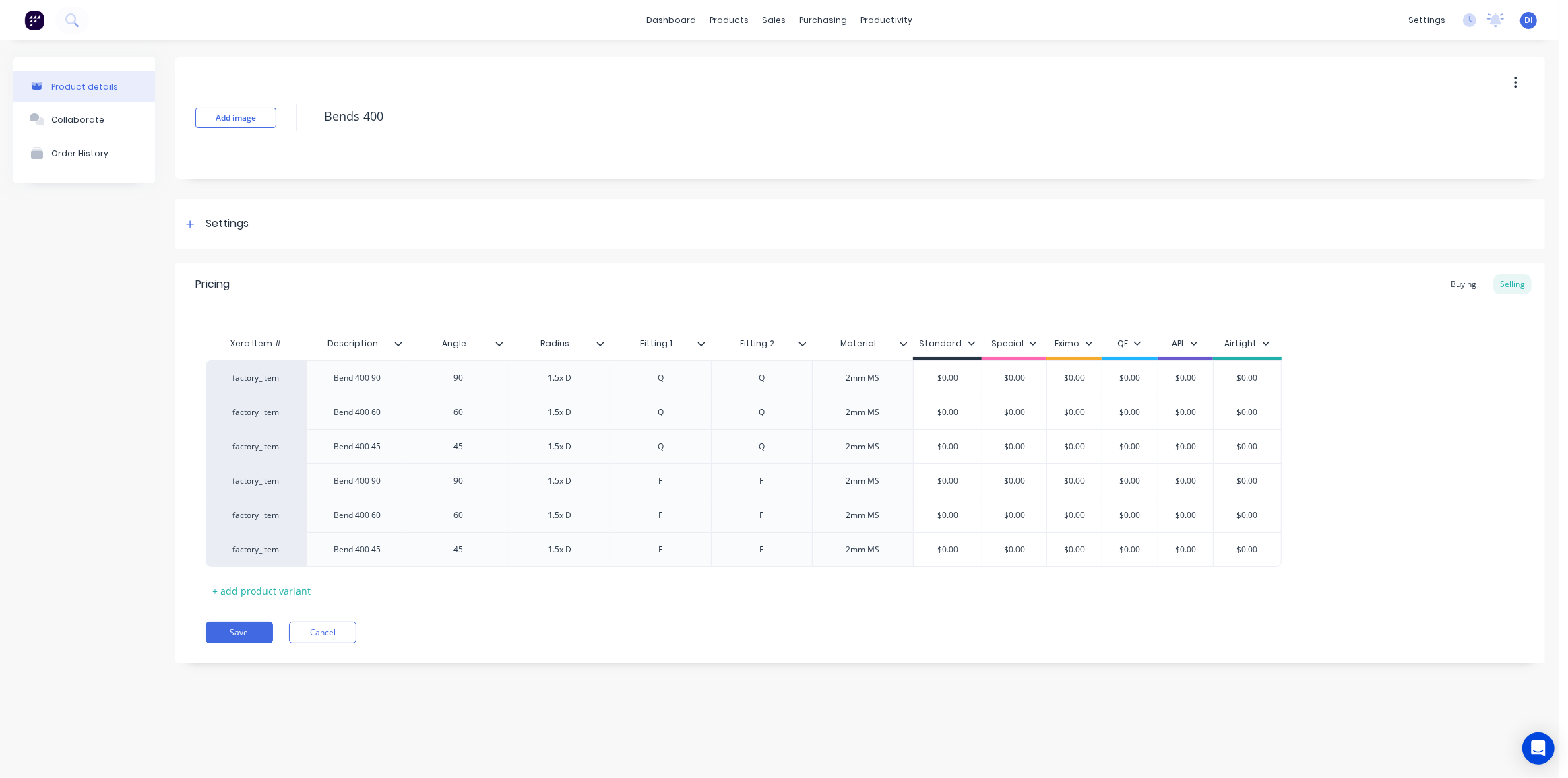
type textarea "x"
click at [33, 16] on img at bounding box center [34, 20] width 20 height 20
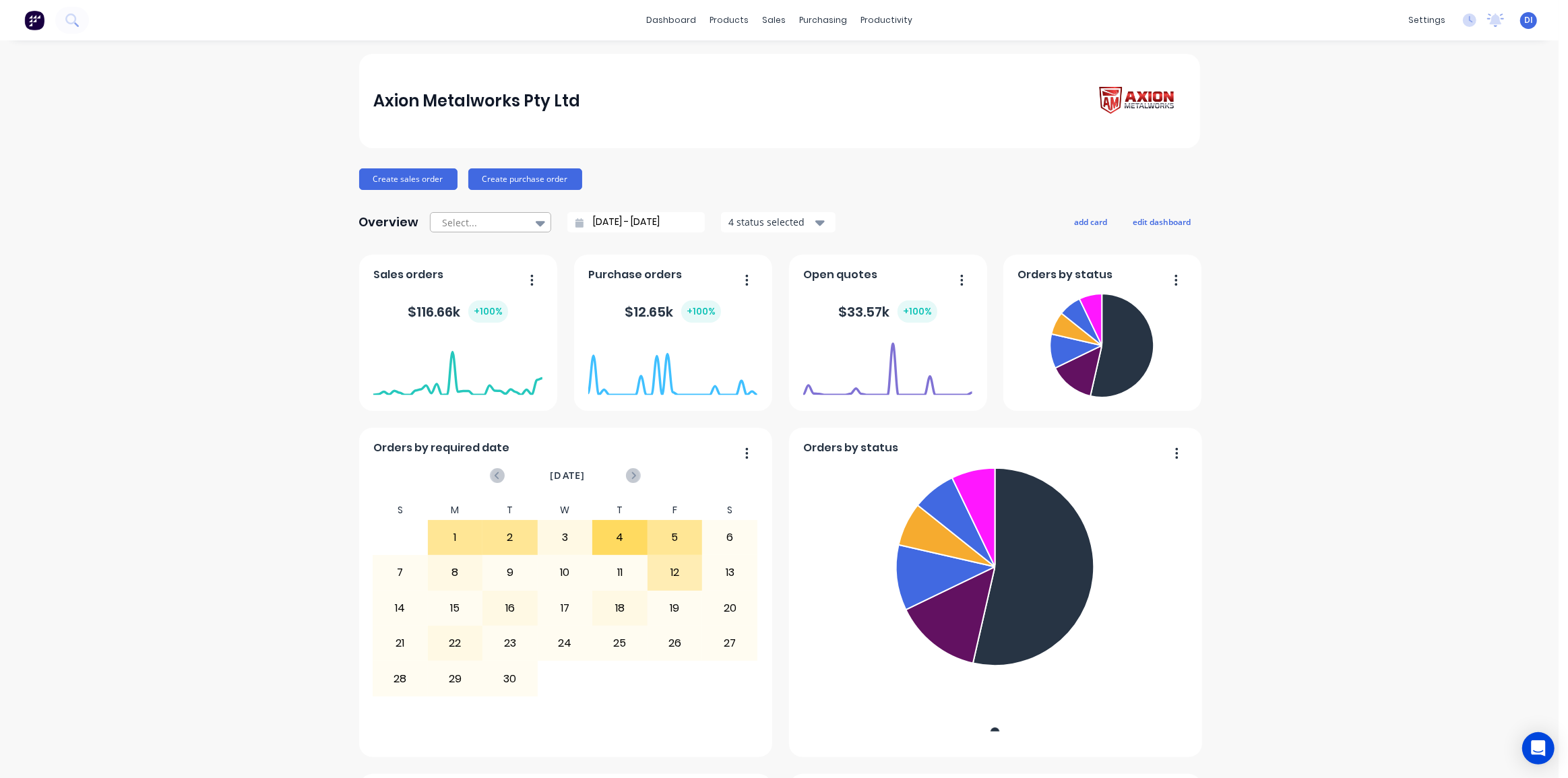
click at [505, 222] on div at bounding box center [483, 222] width 84 height 17
click at [466, 354] on div "All time" at bounding box center [490, 353] width 121 height 25
type input "[DATE] - [DATE]"
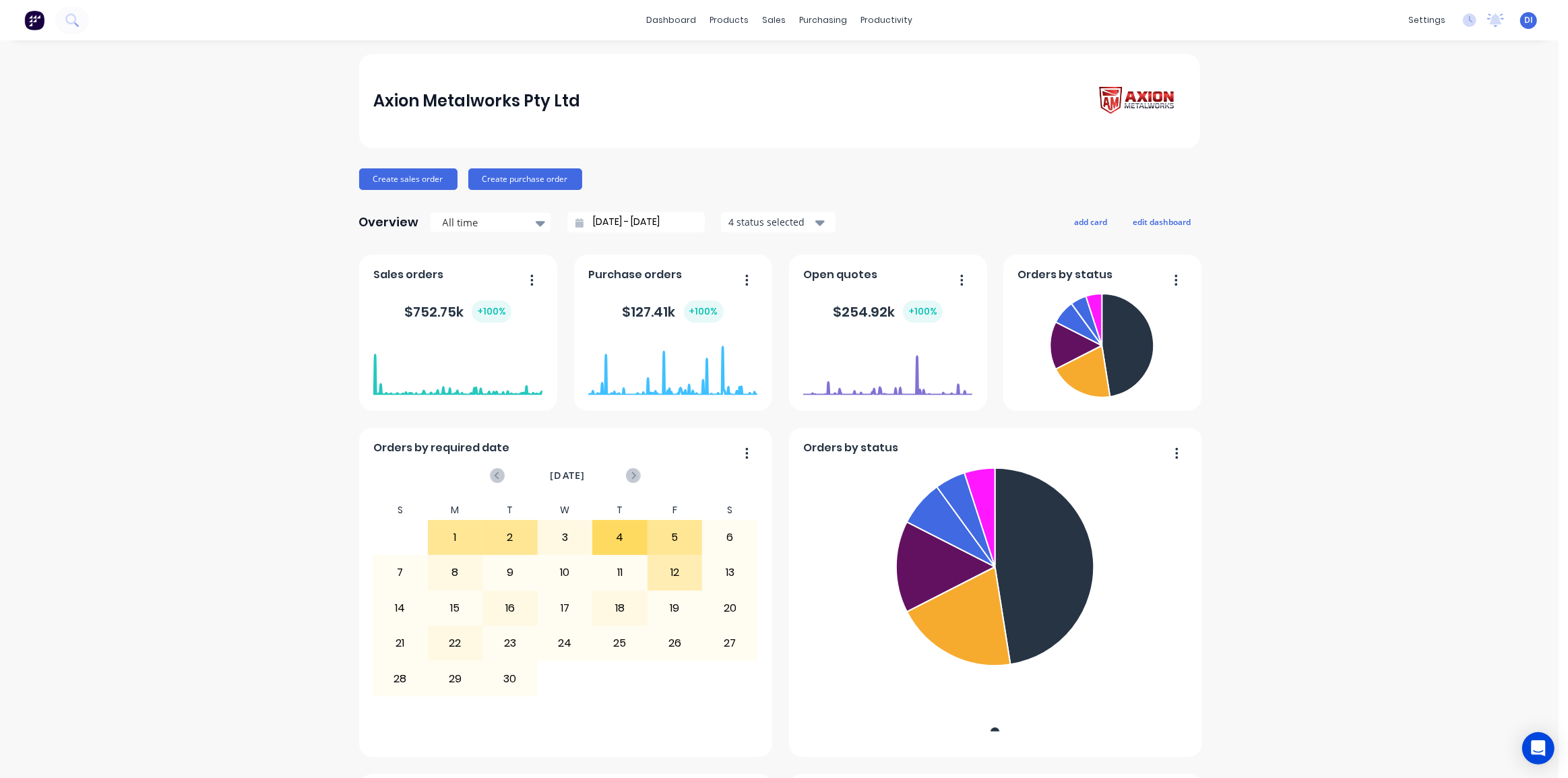
click at [285, 330] on div "Axion Metalworks Pty Ltd Create sales order Create purchase order Overview All …" at bounding box center [779, 751] width 1558 height 1395
